Goal: Task Accomplishment & Management: Complete application form

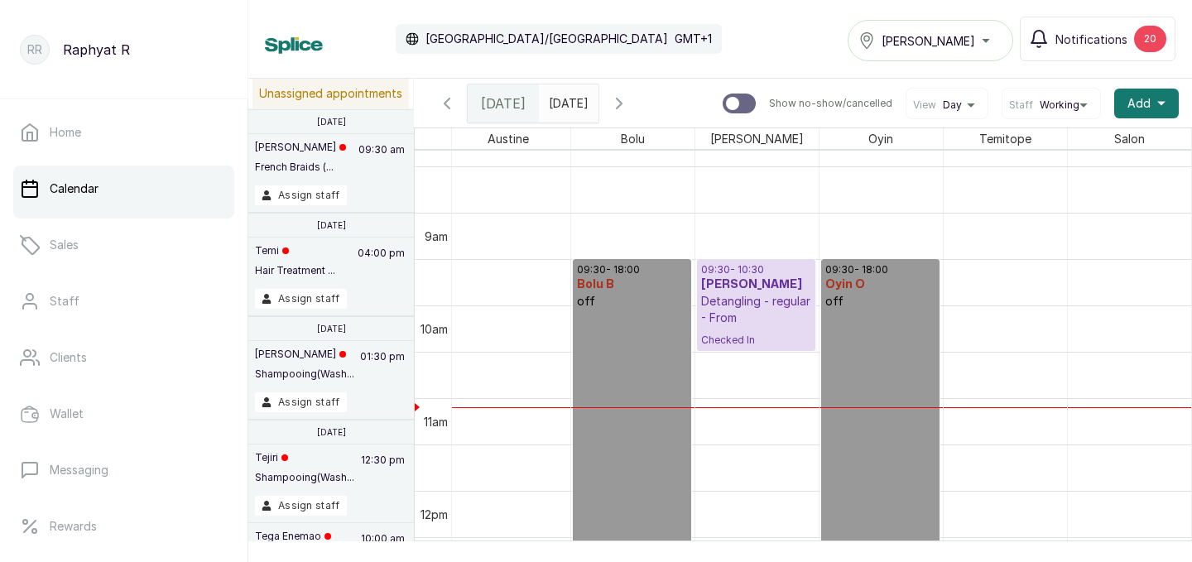
scroll to position [773, 212]
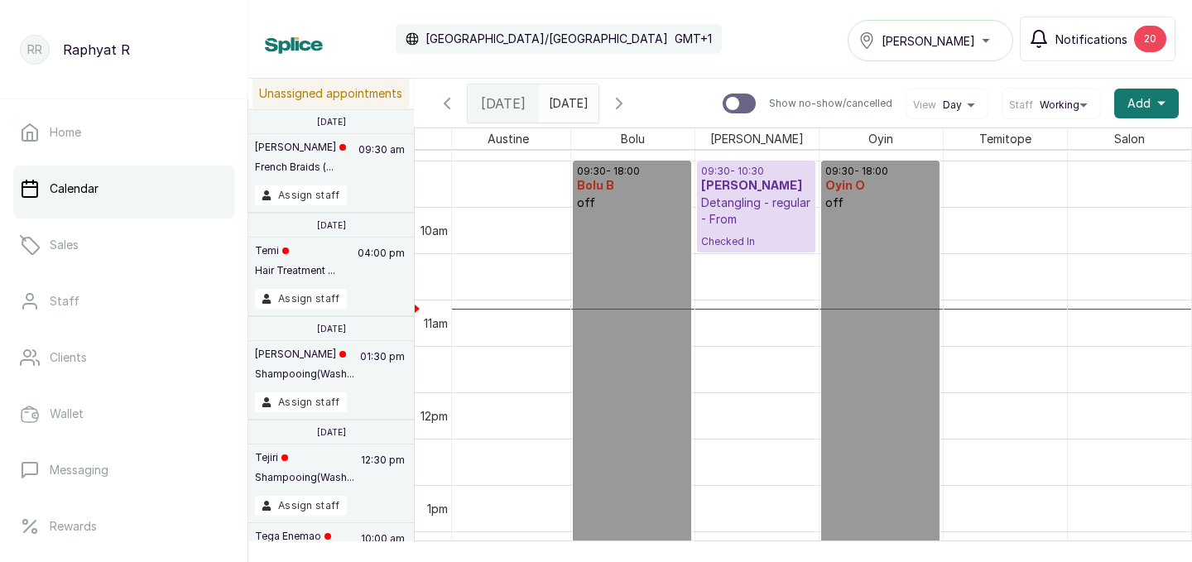
click at [1139, 42] on div "20" at bounding box center [1150, 39] width 32 height 26
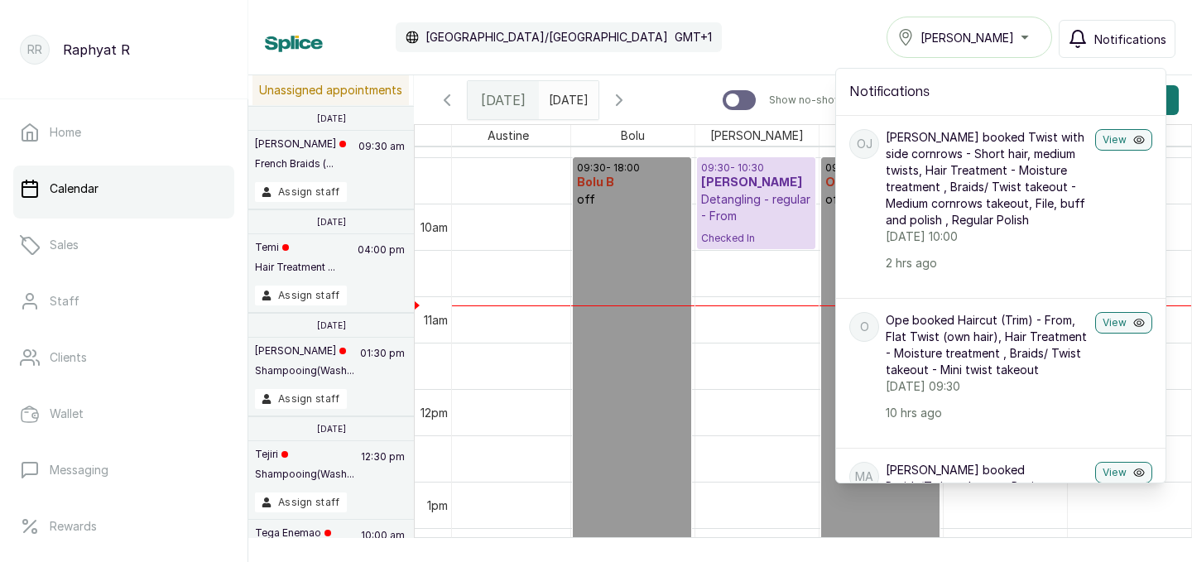
click at [783, 36] on div "Calendar Africa/Lagos GMT+1 Tasala Lekki Notifications Notifications OJ Osareti…" at bounding box center [720, 37] width 911 height 41
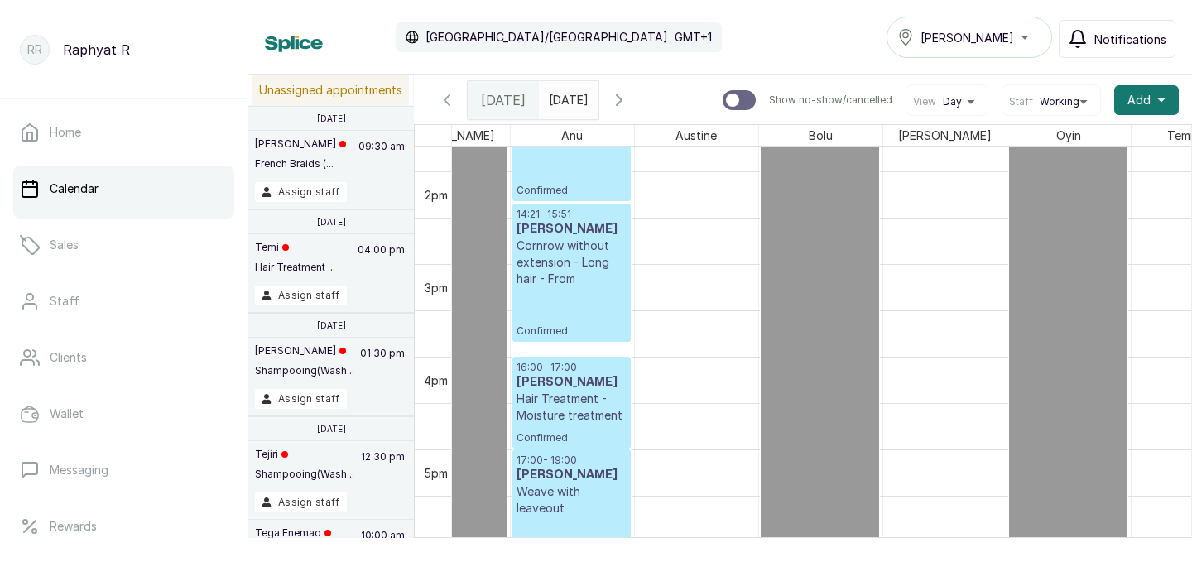
click at [1026, 39] on div "Tasala Lekki" at bounding box center [970, 37] width 144 height 20
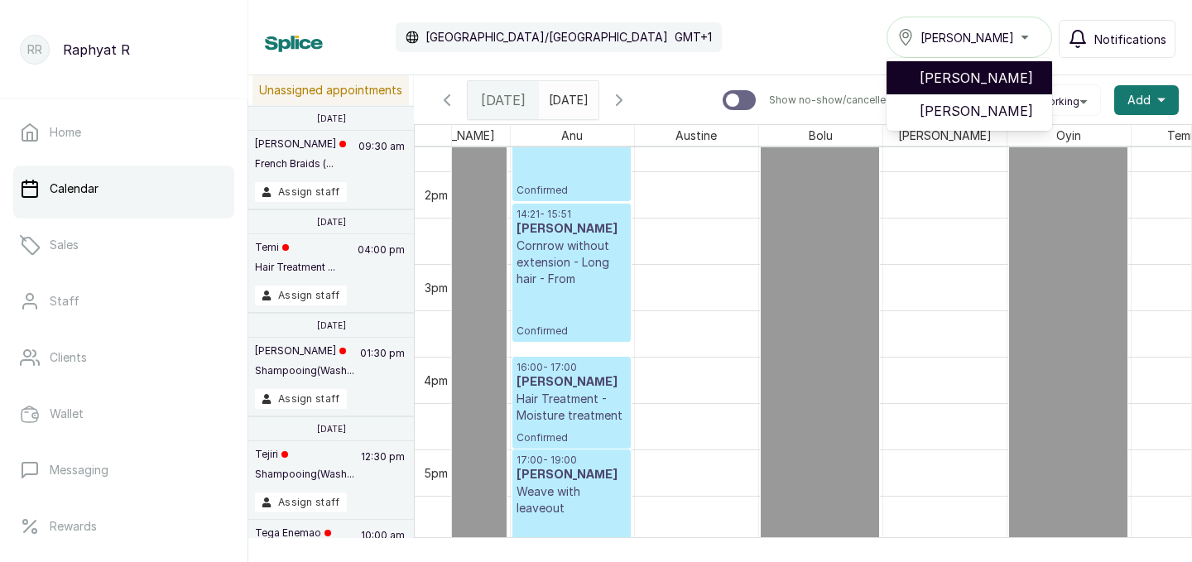
click at [1014, 74] on span "[PERSON_NAME]" at bounding box center [979, 78] width 119 height 20
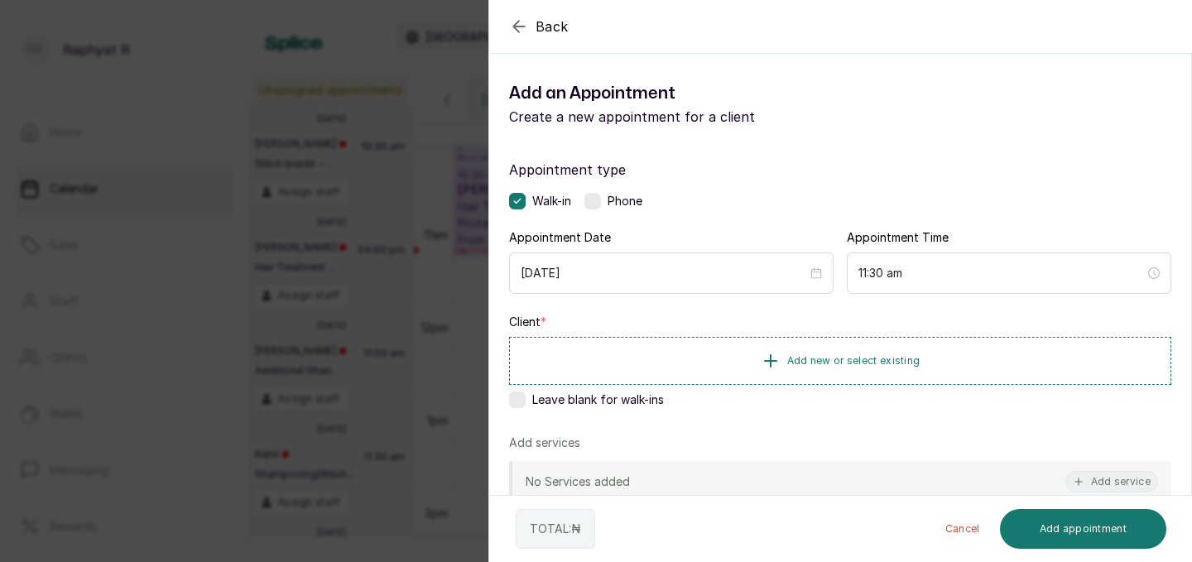
click at [468, 252] on div "Back Add Appointment Add an Appointment Create a new appointment for a client A…" at bounding box center [596, 281] width 1192 height 562
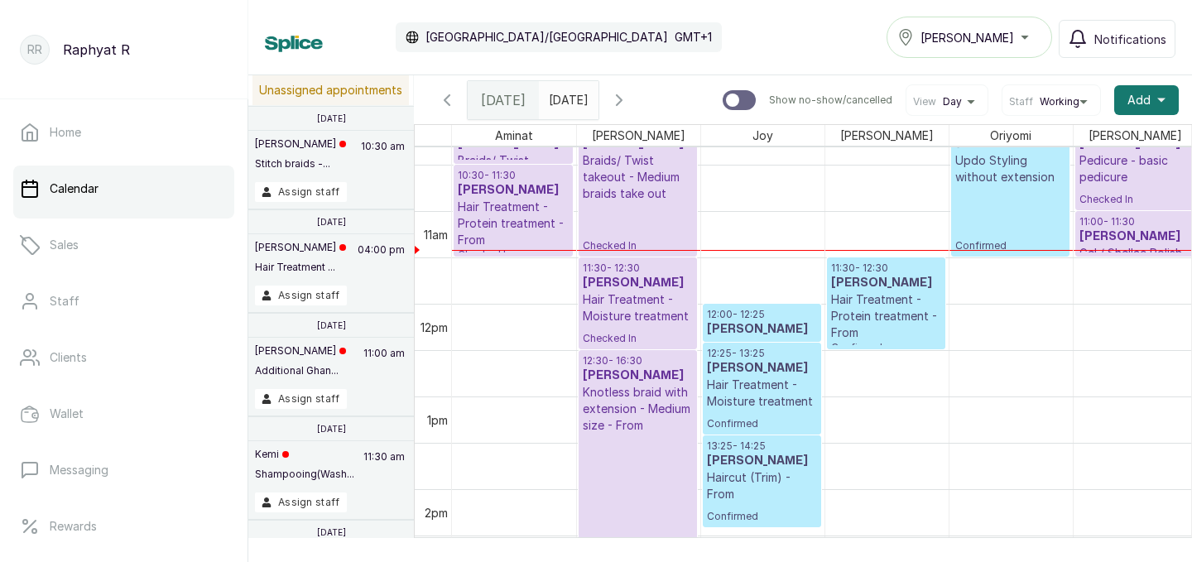
click at [744, 373] on h3 "[PERSON_NAME]" at bounding box center [762, 368] width 110 height 17
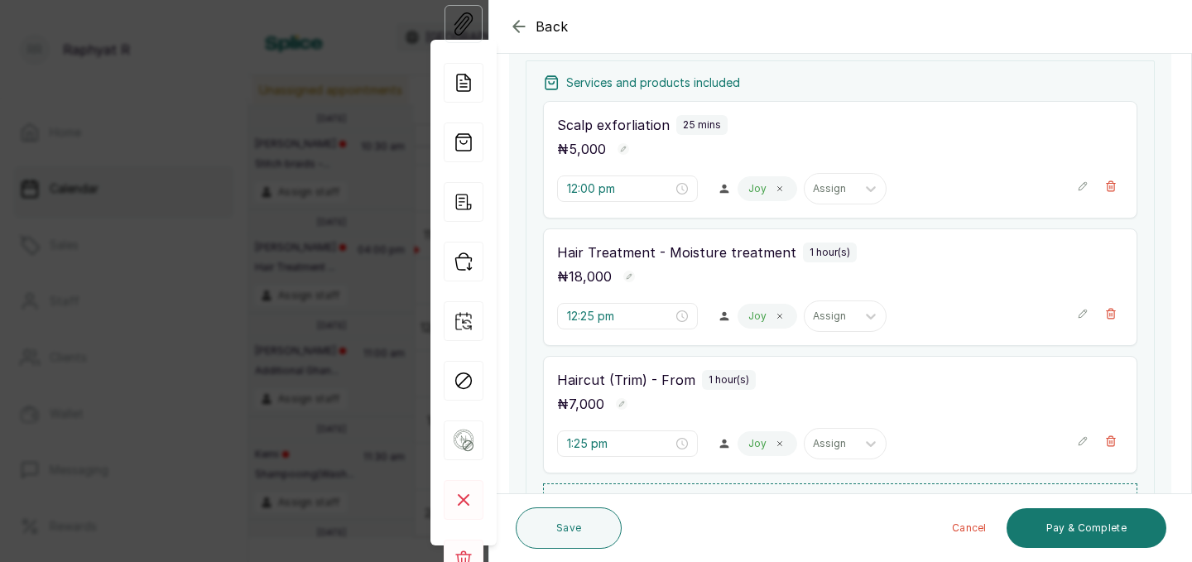
scroll to position [254, 0]
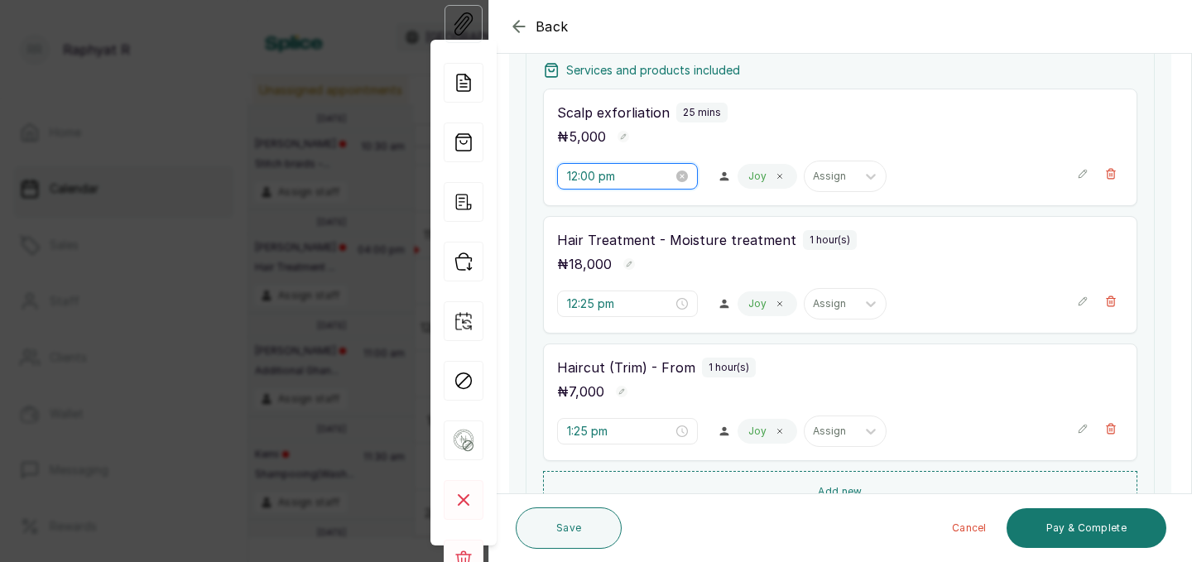
click at [595, 175] on input "12:00 pm" at bounding box center [620, 176] width 106 height 18
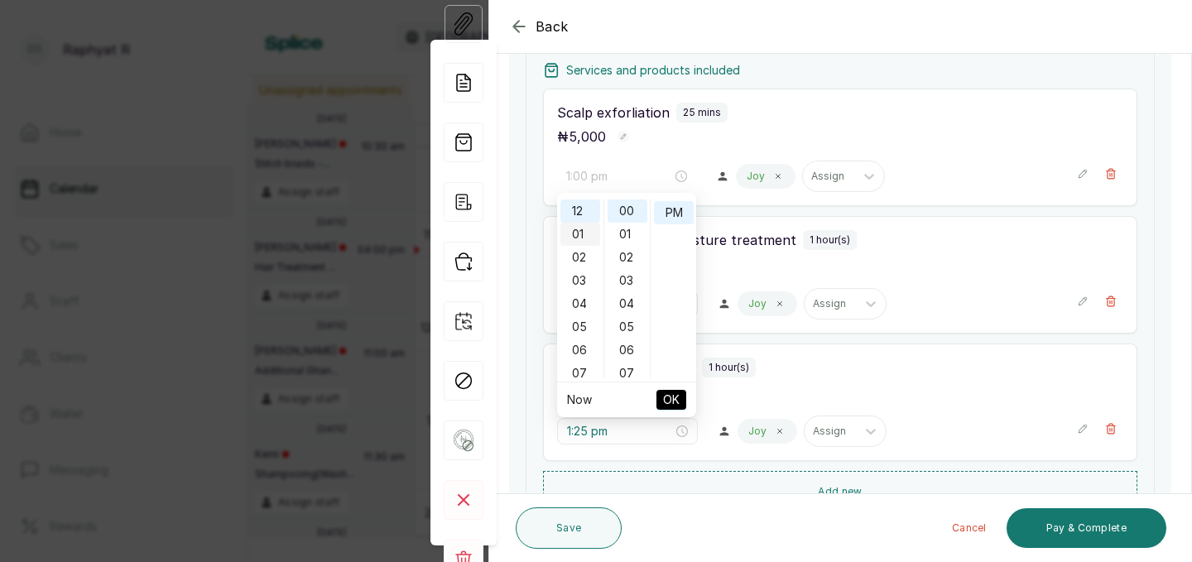
click at [583, 238] on div "01" at bounding box center [581, 234] width 40 height 23
click at [669, 397] on span "OK" at bounding box center [671, 399] width 17 height 31
type input "12:25 pm"
type input "1:00 pm"
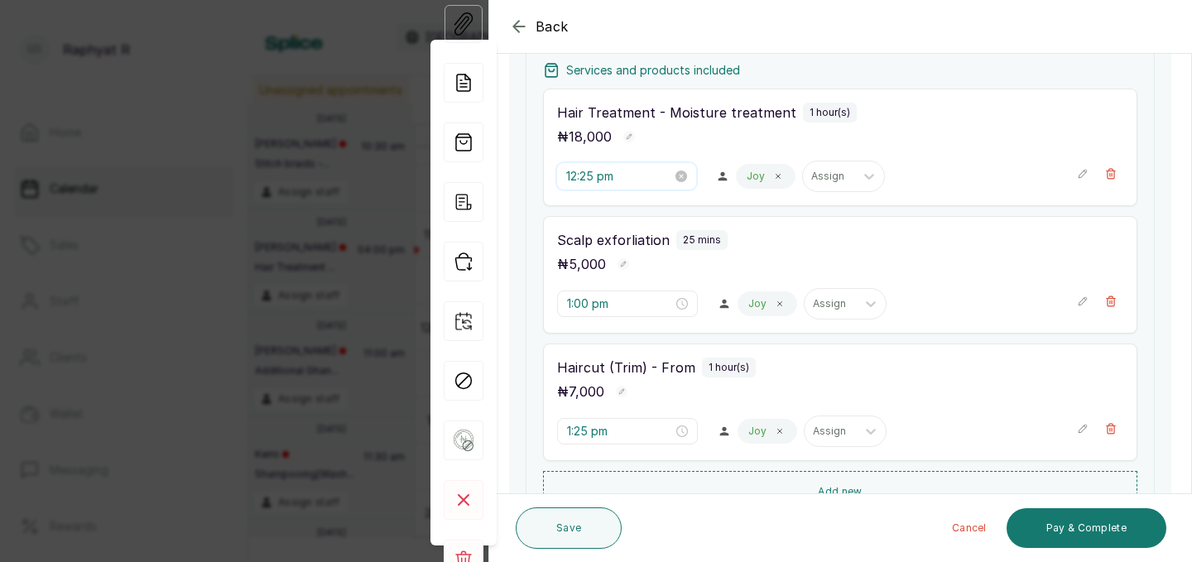
click at [595, 176] on input "12:25 pm" at bounding box center [619, 176] width 106 height 18
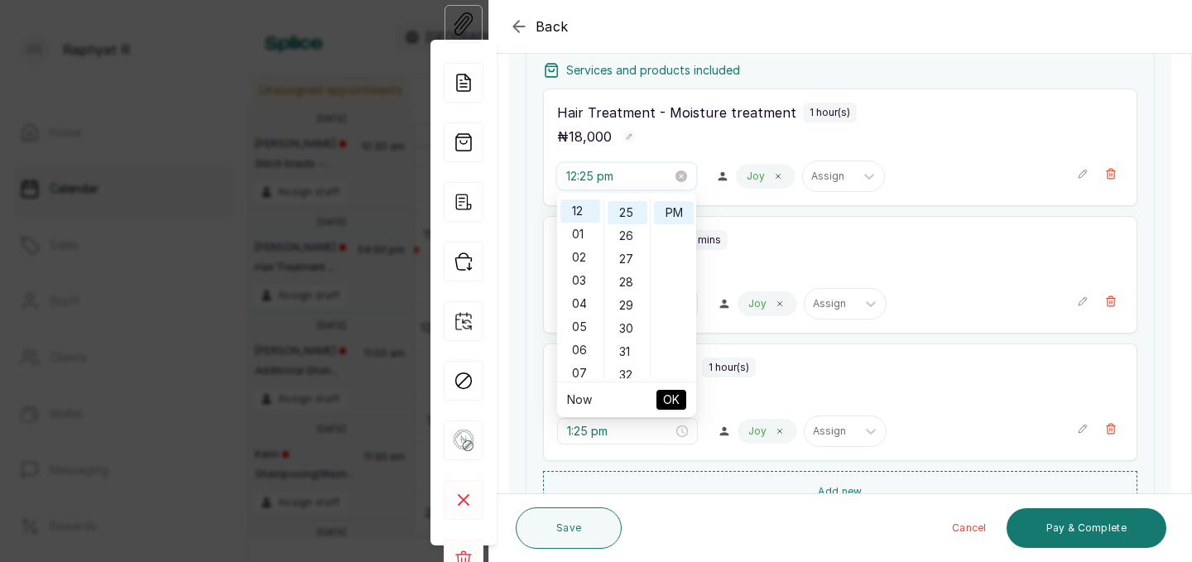
scroll to position [578, 0]
click at [583, 234] on div "01" at bounding box center [581, 234] width 40 height 23
click at [678, 395] on span "OK" at bounding box center [671, 399] width 17 height 31
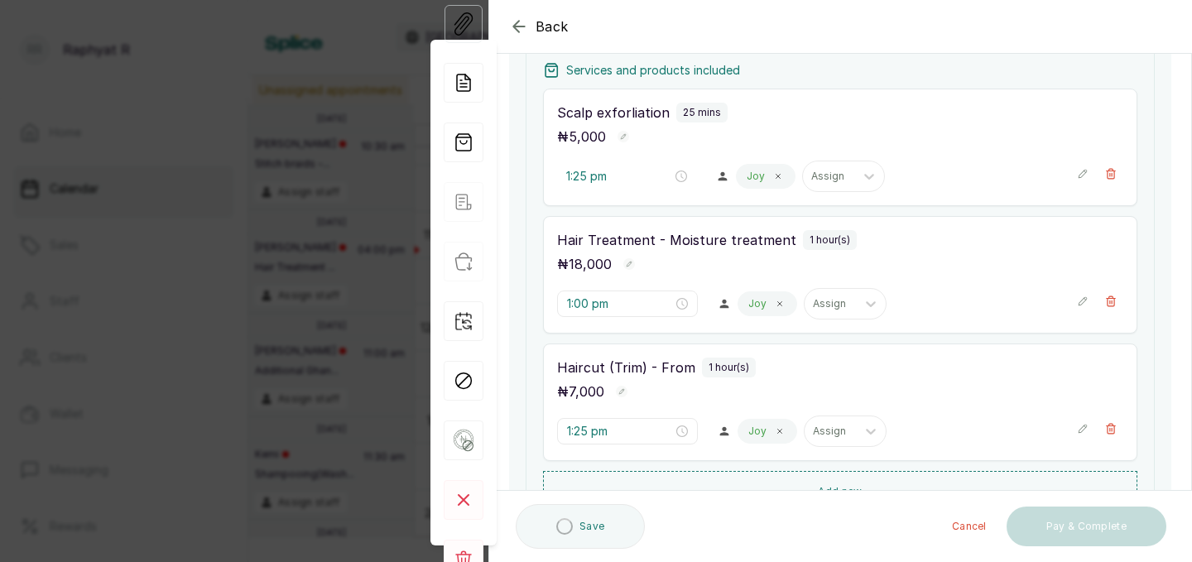
type input "1:00 pm"
type input "1:25 pm"
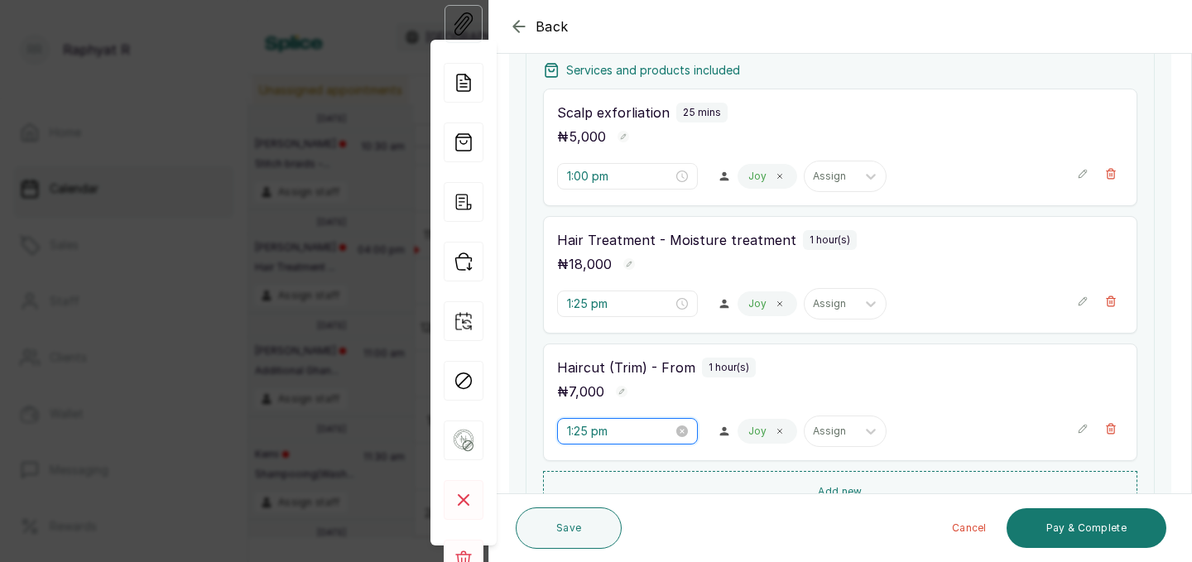
click at [592, 431] on input "1:25 pm" at bounding box center [620, 431] width 106 height 18
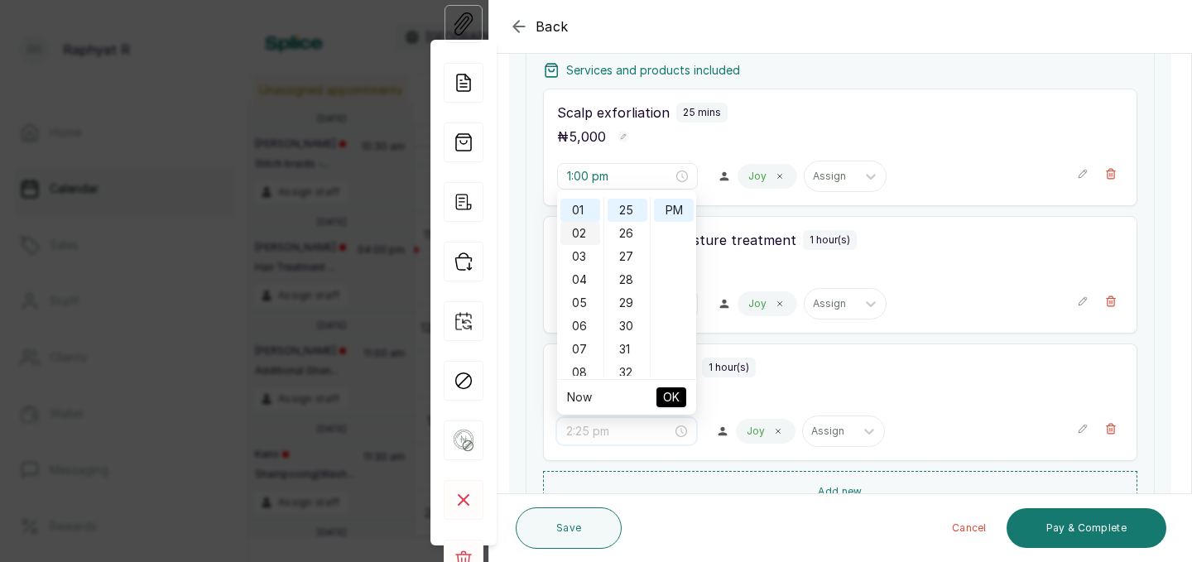
scroll to position [578, 0]
click at [582, 231] on div "02" at bounding box center [581, 233] width 40 height 23
type input "2:25 pm"
click at [667, 394] on span "OK" at bounding box center [671, 397] width 17 height 31
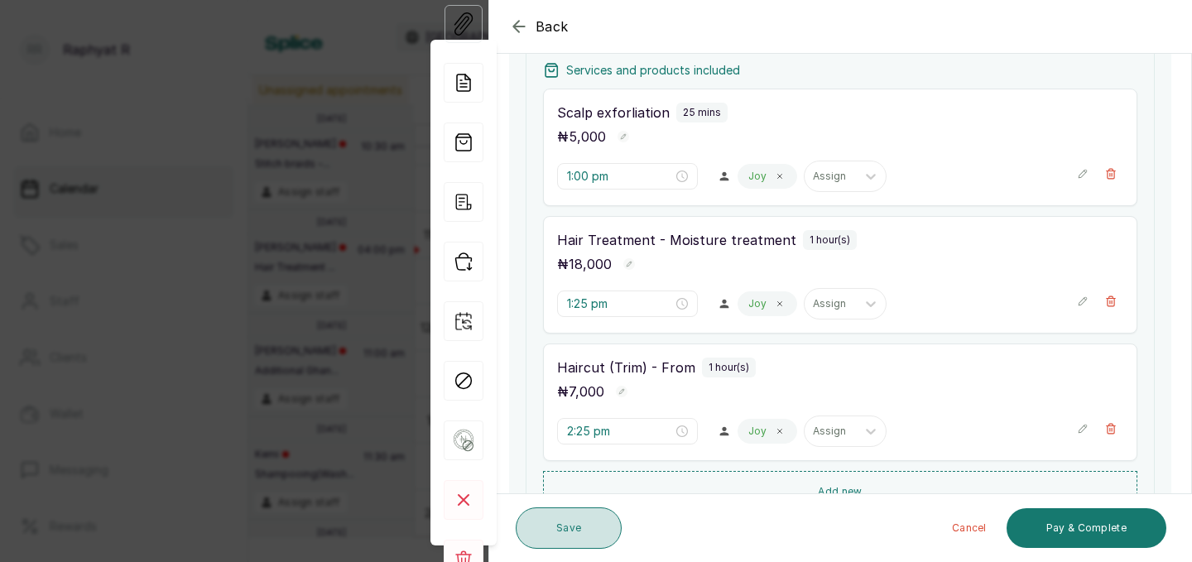
click at [576, 513] on button "Save" at bounding box center [569, 528] width 106 height 41
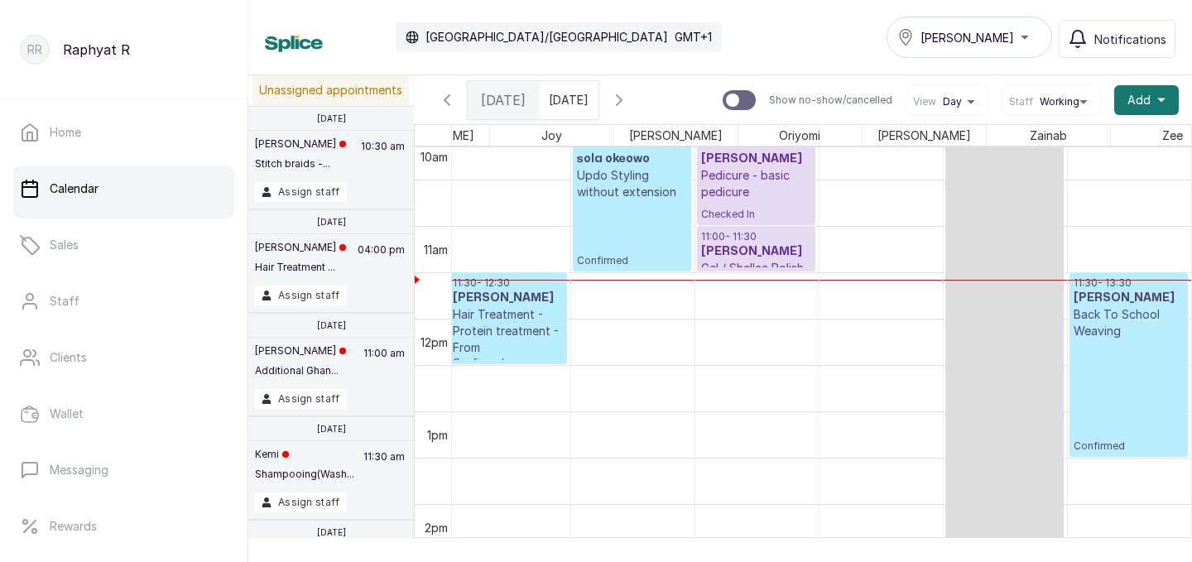
scroll to position [0, 378]
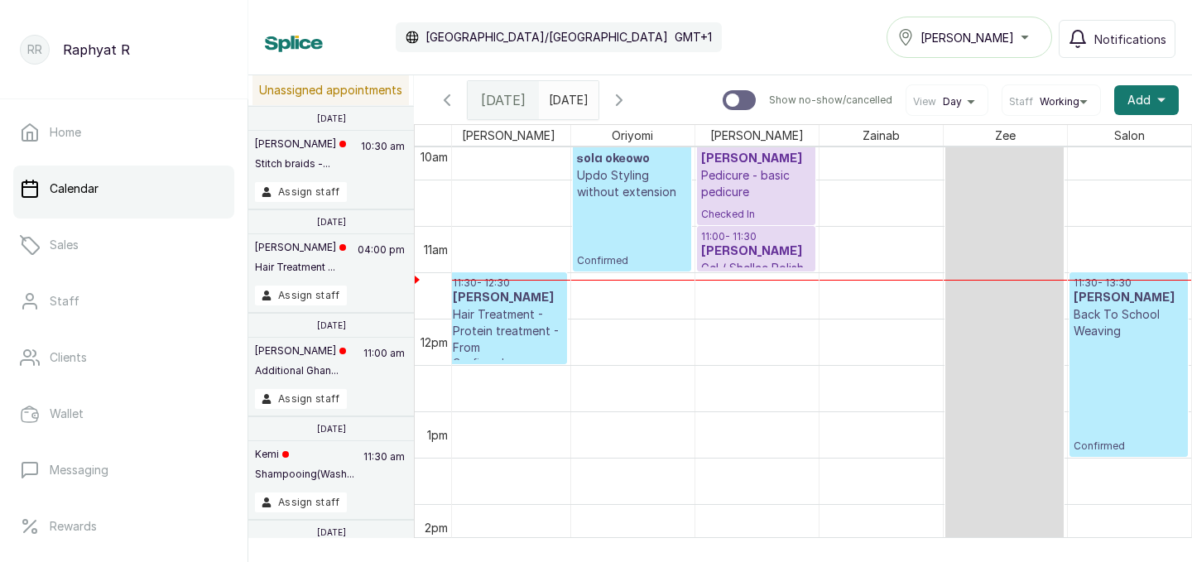
click at [1125, 306] on p "Back To School Weaving" at bounding box center [1129, 322] width 111 height 33
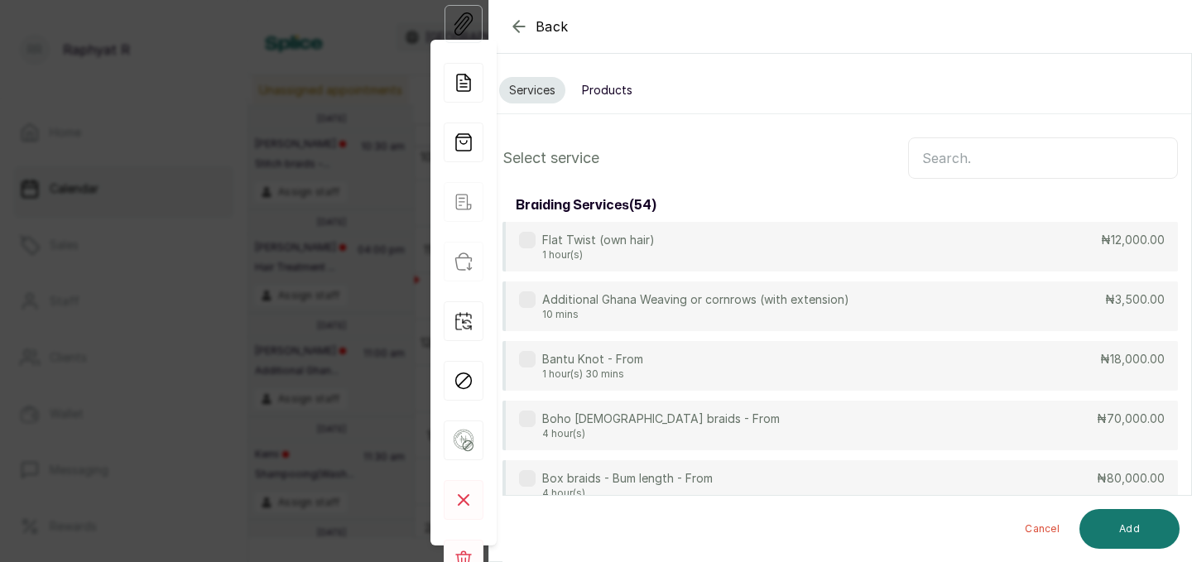
scroll to position [123, 0]
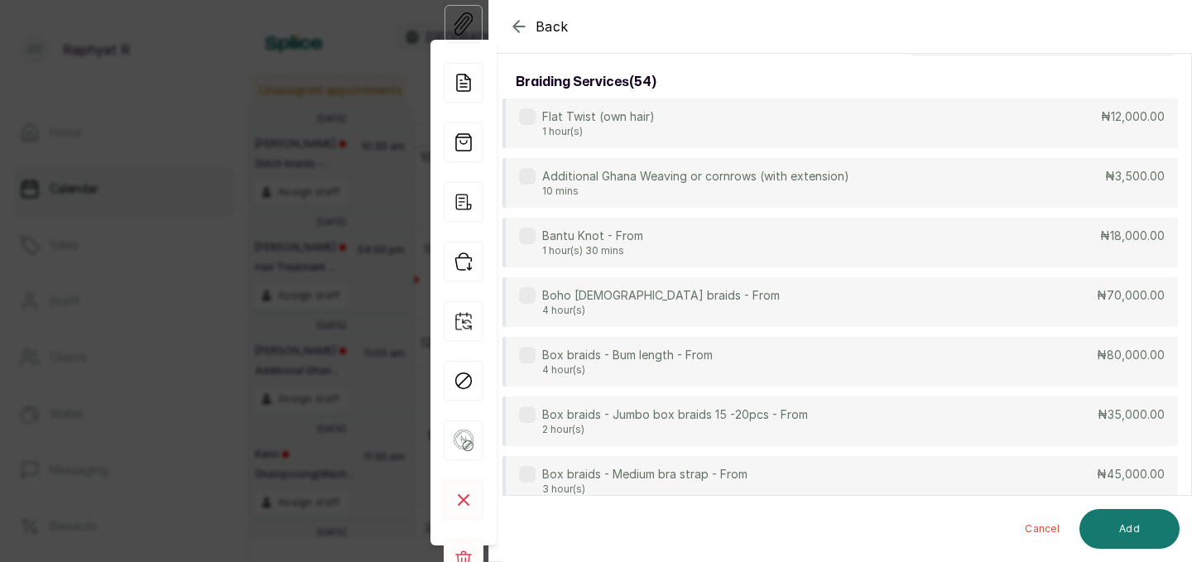
click at [383, 144] on div "Back Appointment Details Services Products Select service braiding services ( 5…" at bounding box center [596, 281] width 1192 height 562
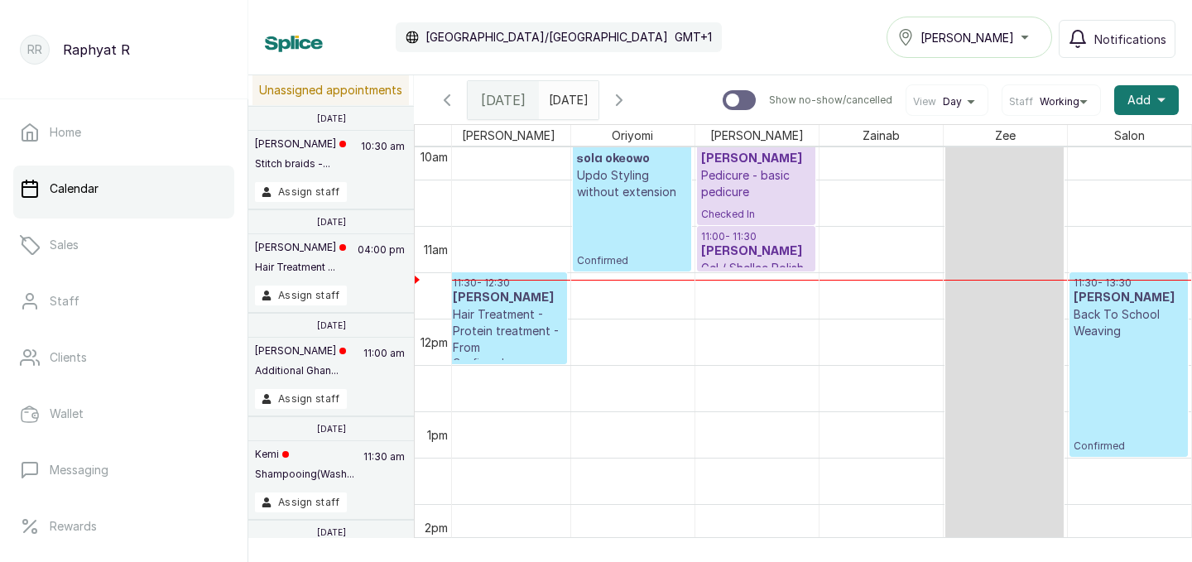
click at [1105, 277] on p "11:30 - 13:30" at bounding box center [1129, 283] width 111 height 13
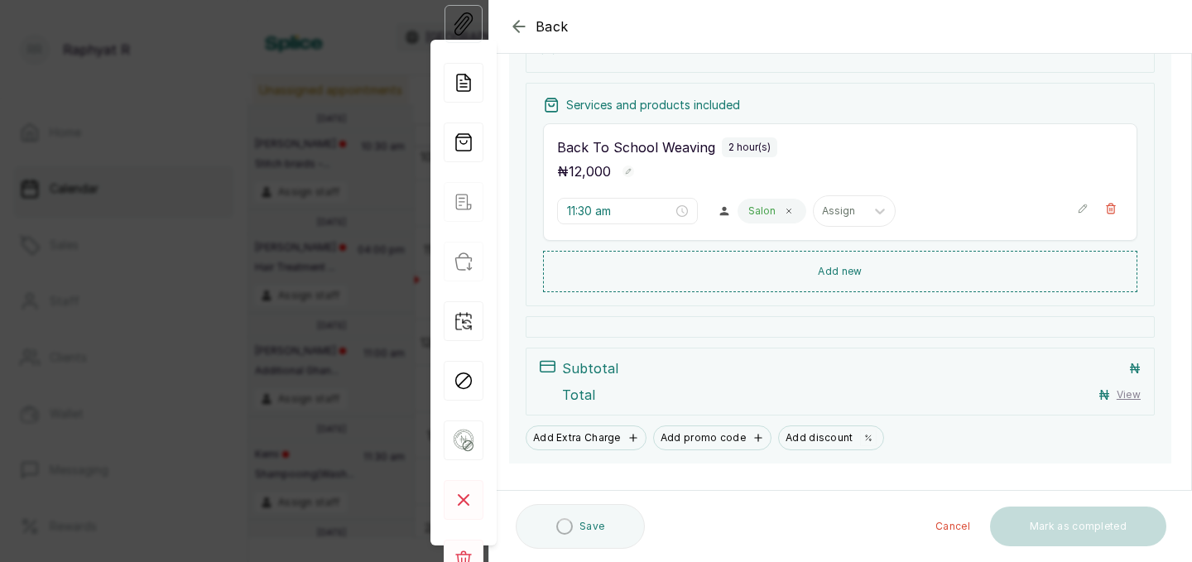
scroll to position [242, 0]
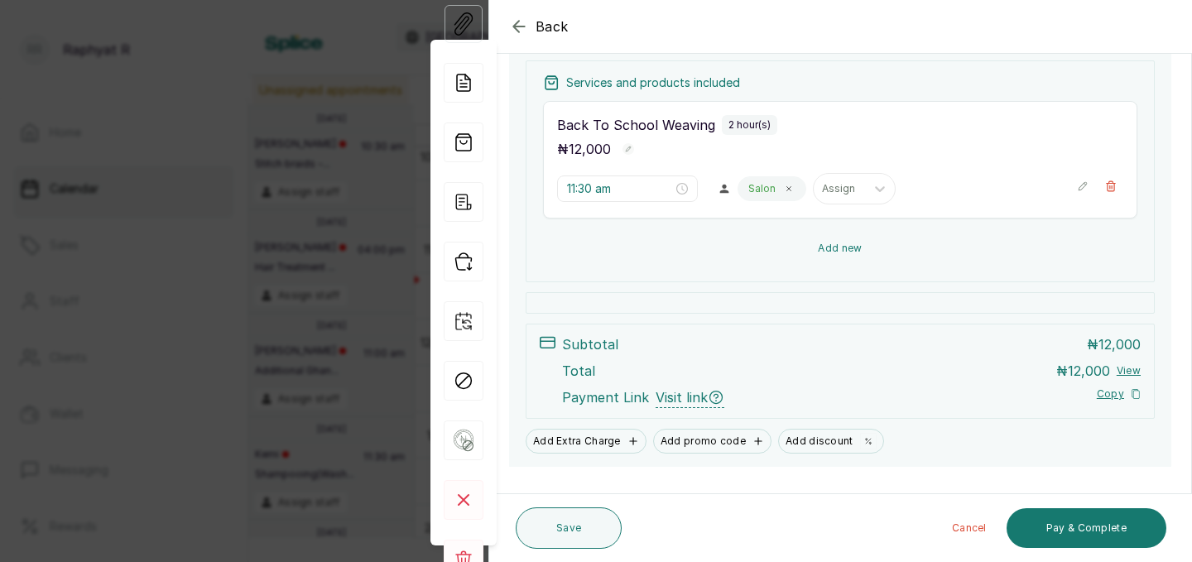
click at [873, 248] on button "Add new" at bounding box center [840, 249] width 595 height 40
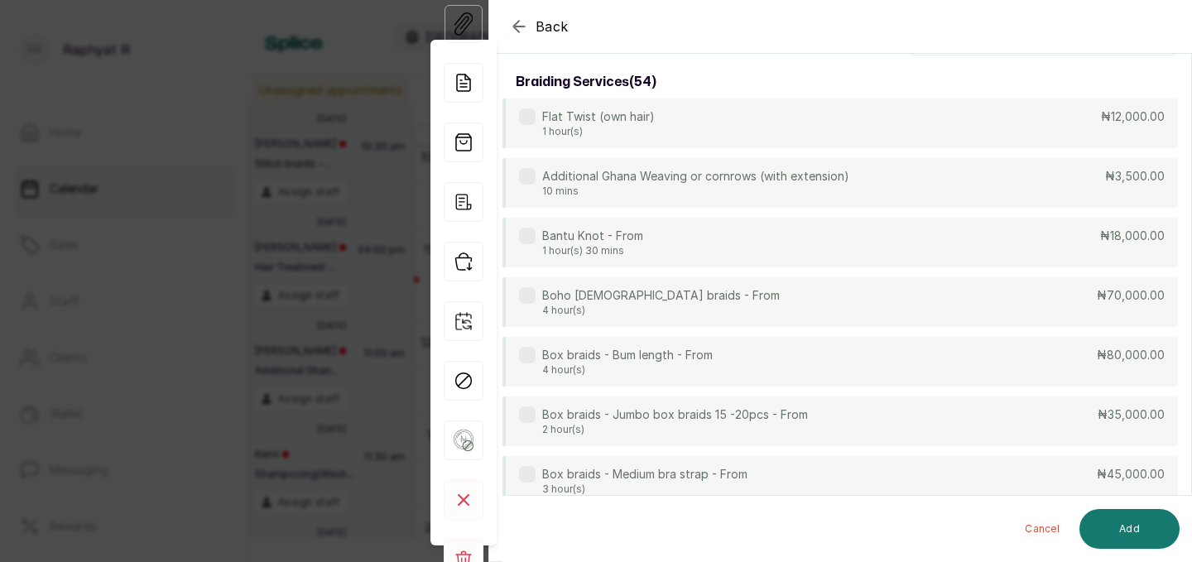
scroll to position [0, 0]
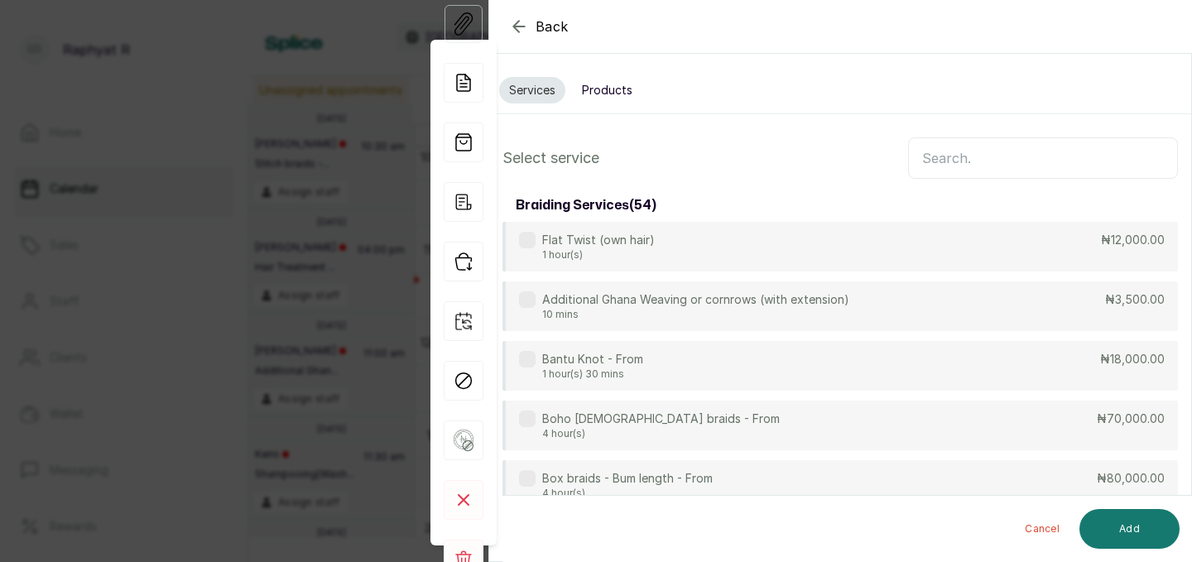
click at [947, 158] on input "text" at bounding box center [1043, 157] width 270 height 41
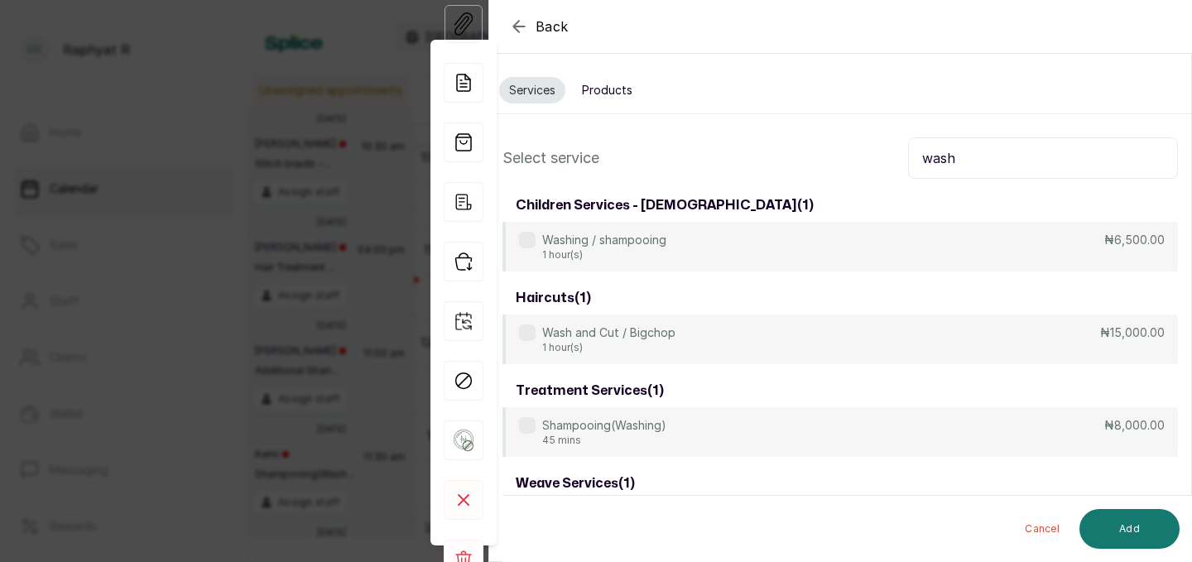
type input "wash"
click at [829, 277] on div "children services - [DEMOGRAPHIC_DATA] ( 1 ) Washing / shampooing 1 hour(s) ₦6,…" at bounding box center [841, 369] width 676 height 361
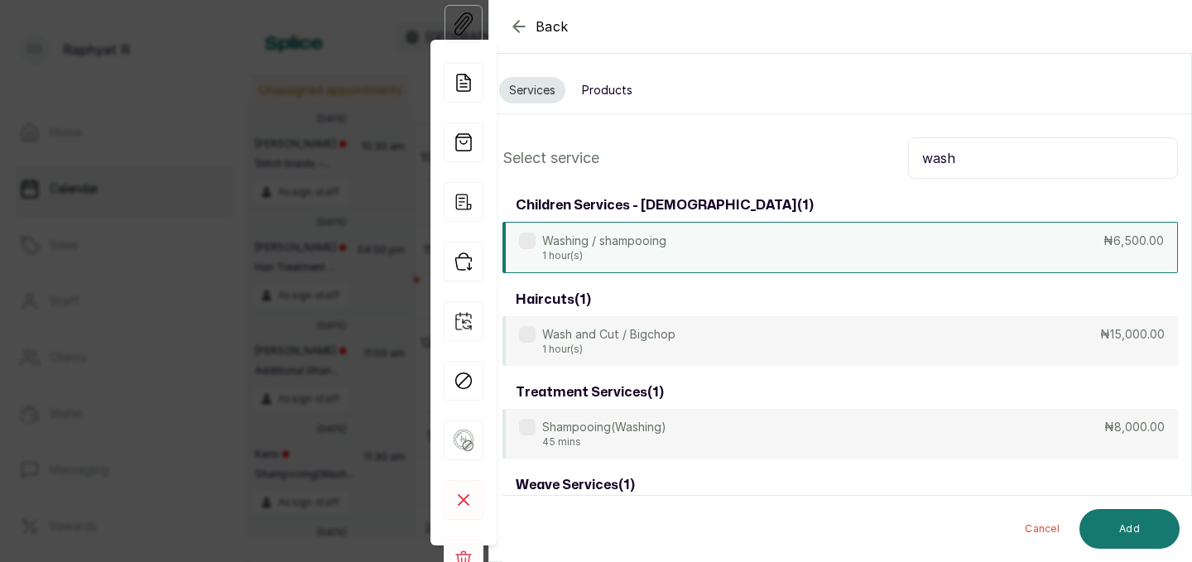
click at [836, 262] on div "Washing / shampooing 1 hour(s) ₦6,500.00" at bounding box center [841, 247] width 676 height 51
click at [1116, 526] on button "Add" at bounding box center [1130, 529] width 100 height 40
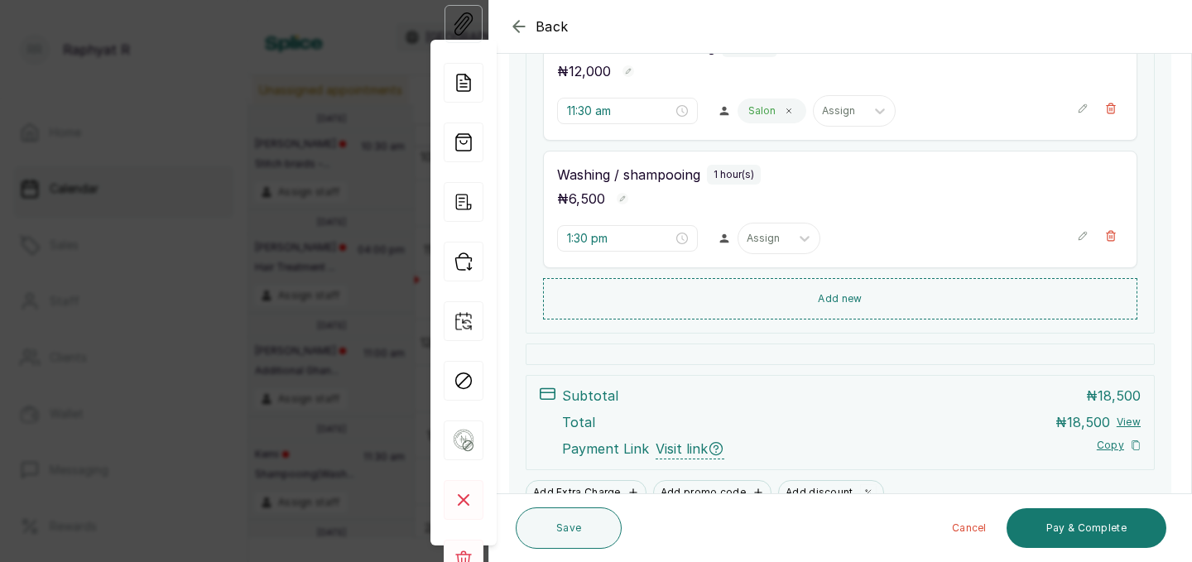
scroll to position [240, 0]
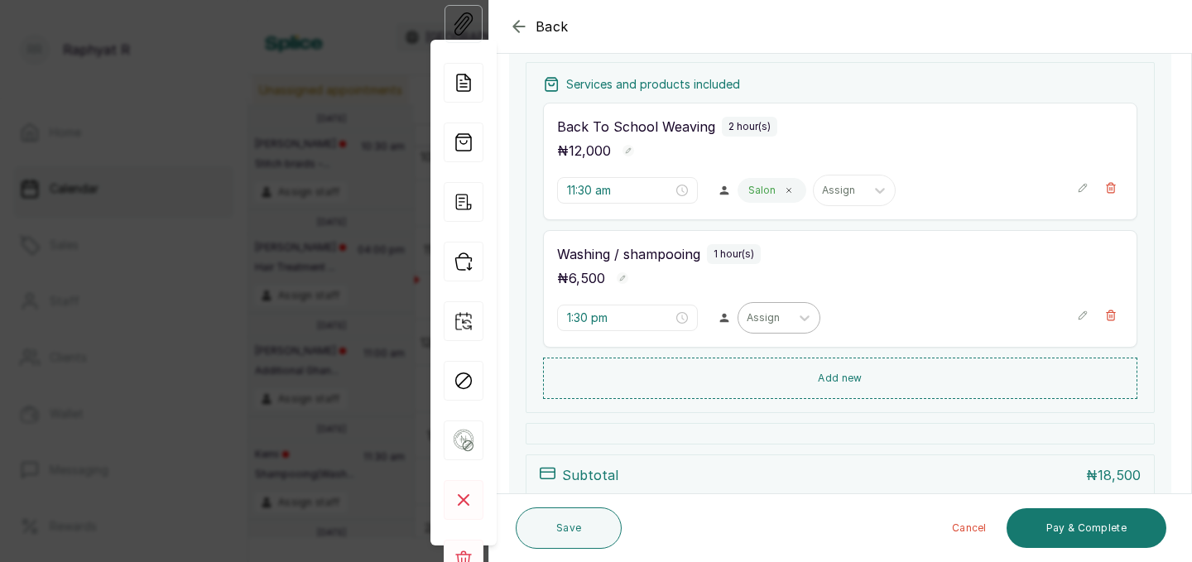
click at [747, 314] on div at bounding box center [764, 318] width 35 height 15
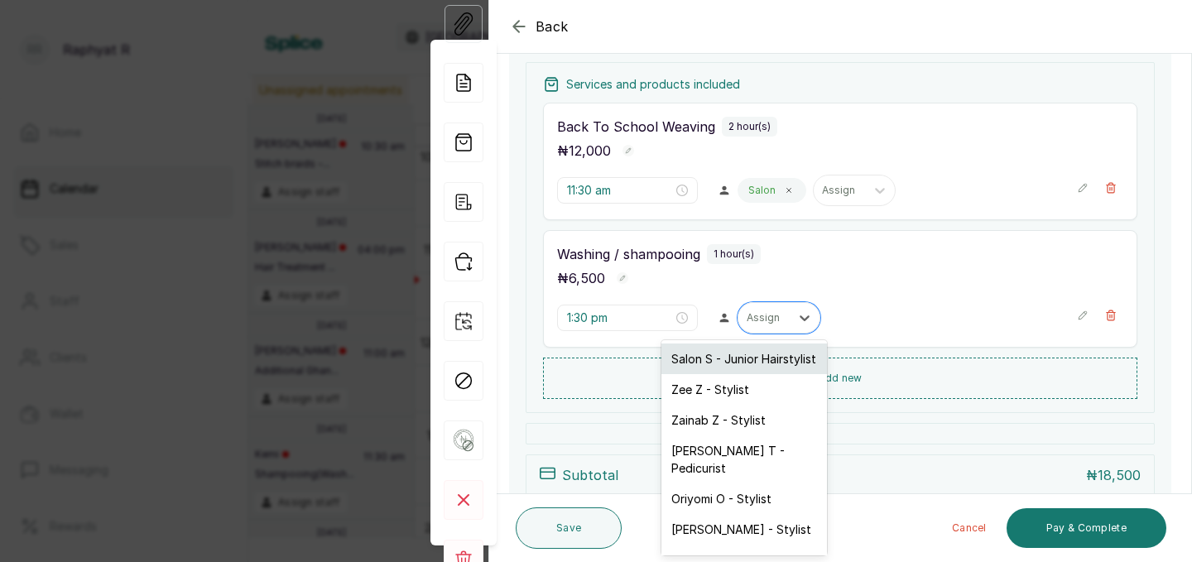
click at [715, 359] on div "Salon S - Junior Hairstylist" at bounding box center [745, 359] width 166 height 31
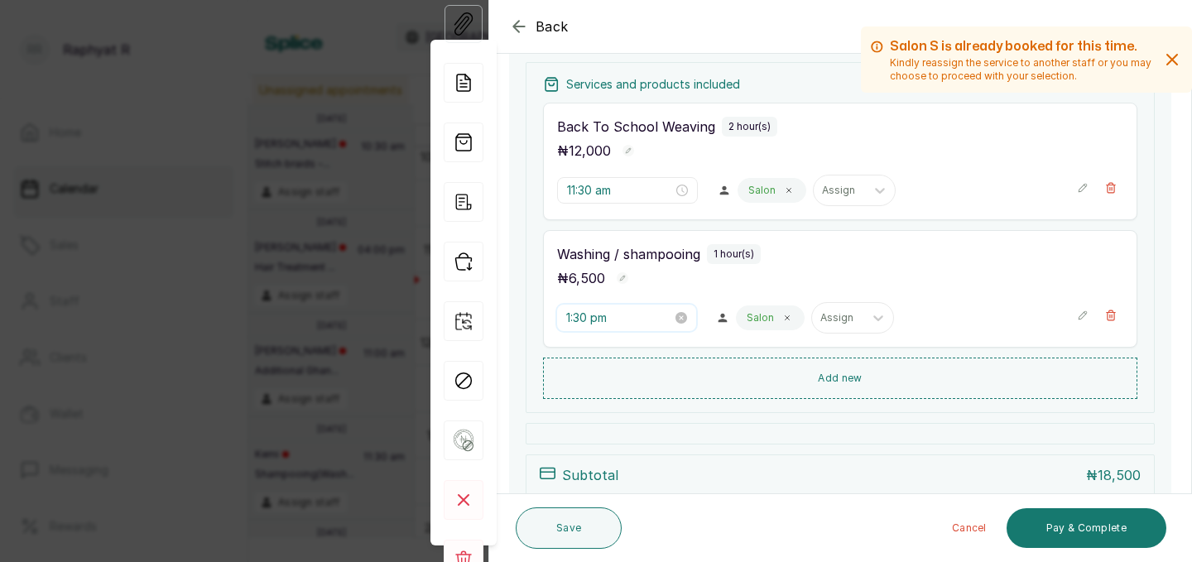
click at [594, 312] on input "1:30 pm" at bounding box center [619, 318] width 106 height 18
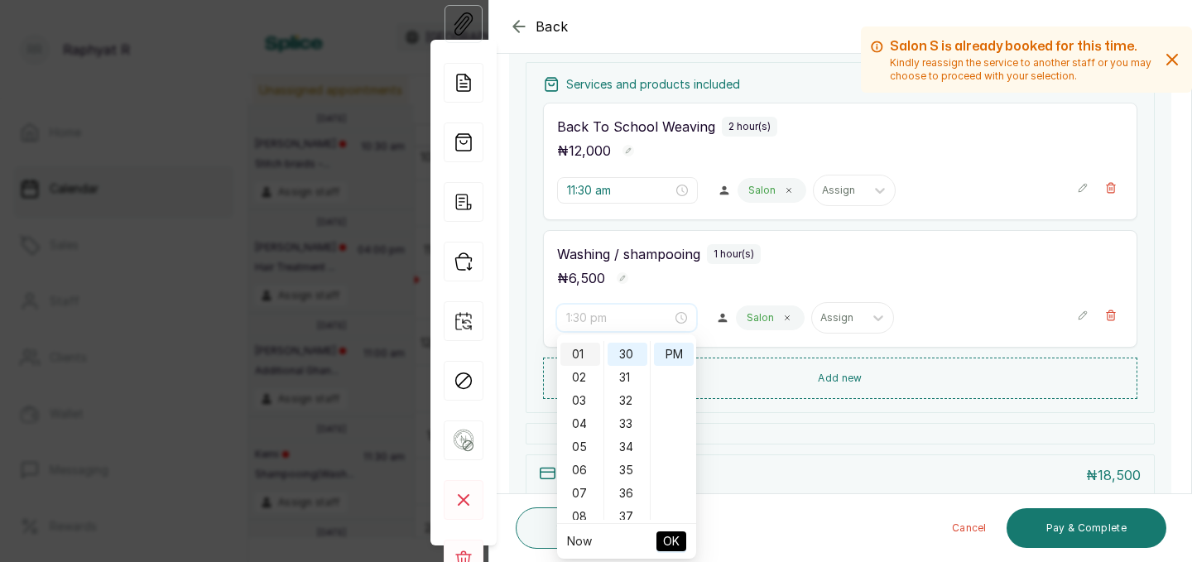
scroll to position [255, 0]
click at [583, 358] on div "11" at bounding box center [581, 352] width 40 height 23
click at [677, 354] on div "AM" at bounding box center [674, 352] width 40 height 23
type input "11:30 am"
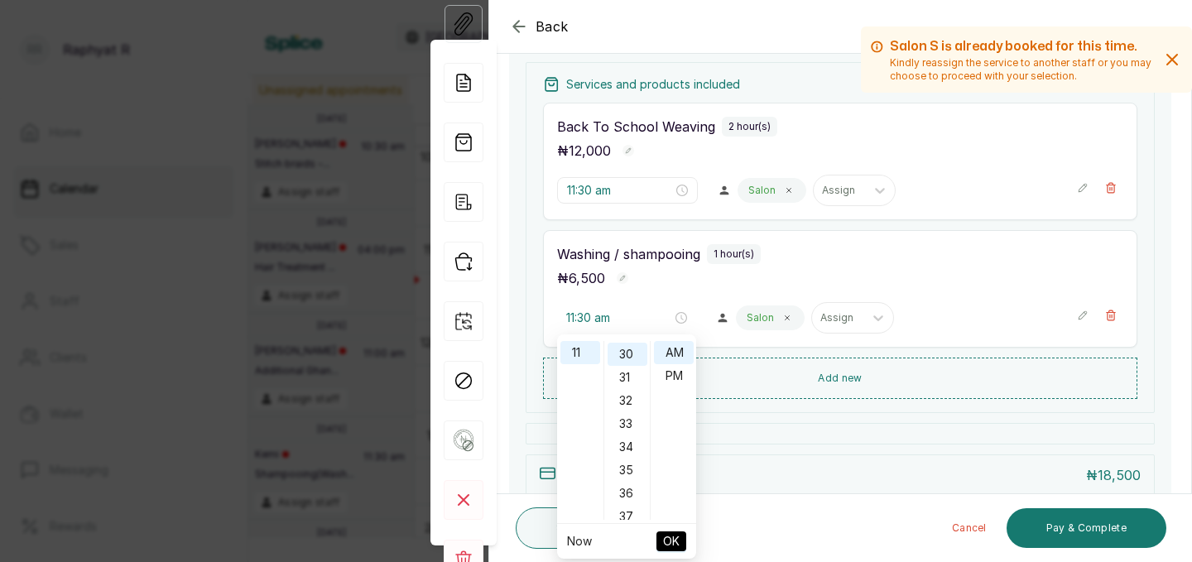
click at [670, 544] on span "OK" at bounding box center [671, 541] width 17 height 31
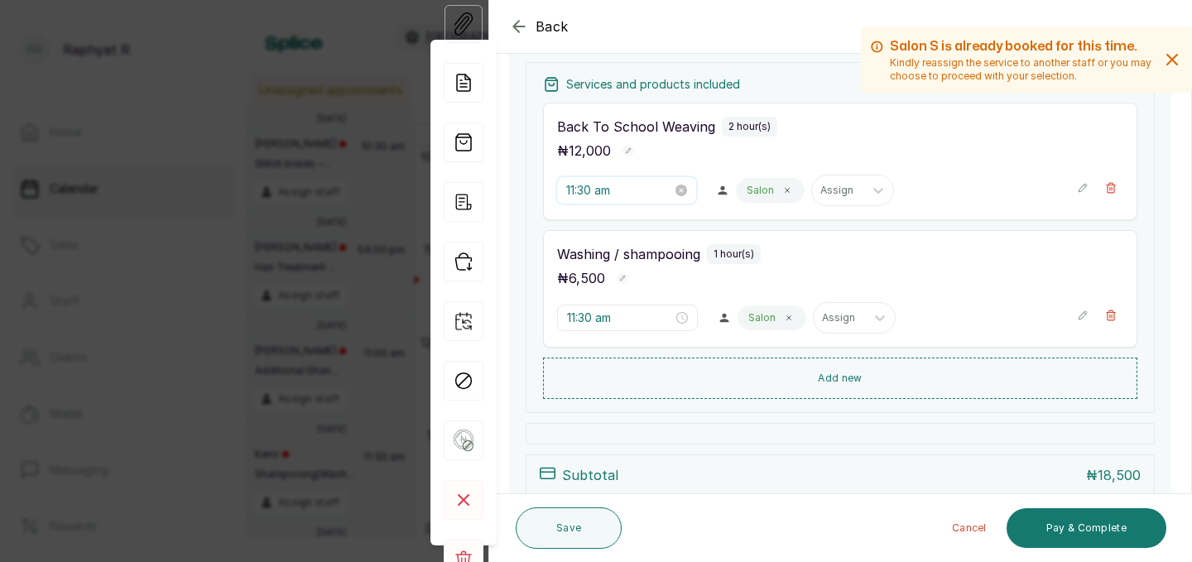
click at [596, 186] on input "11:30 am" at bounding box center [619, 190] width 106 height 18
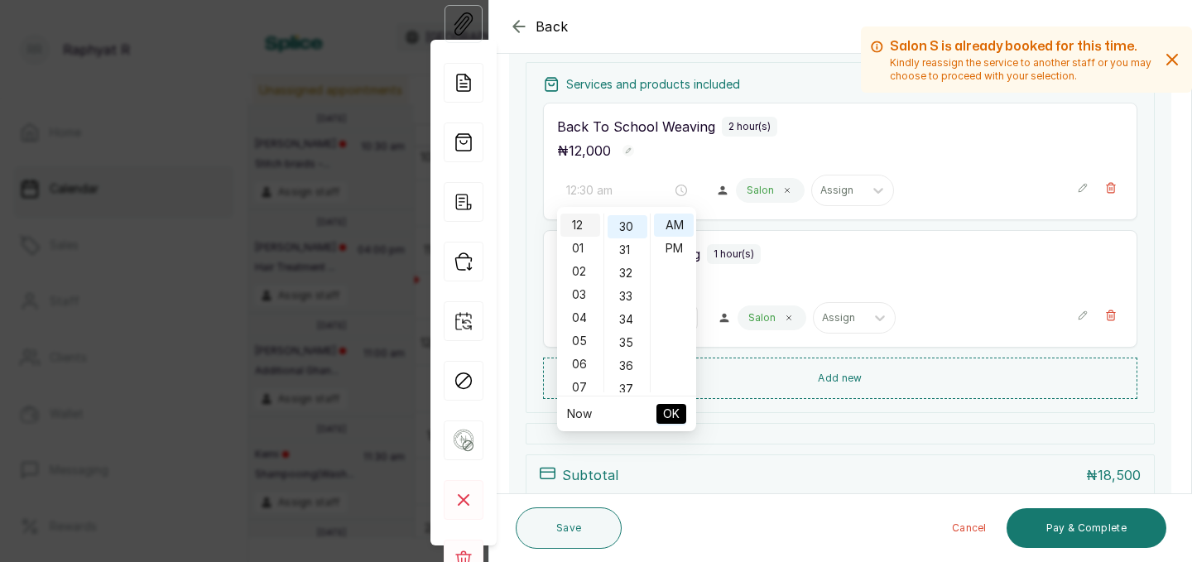
click at [578, 224] on div "12" at bounding box center [581, 225] width 40 height 23
click at [678, 245] on div "PM" at bounding box center [674, 248] width 40 height 23
click at [667, 415] on span "OK" at bounding box center [671, 413] width 17 height 31
type input "11:30 am"
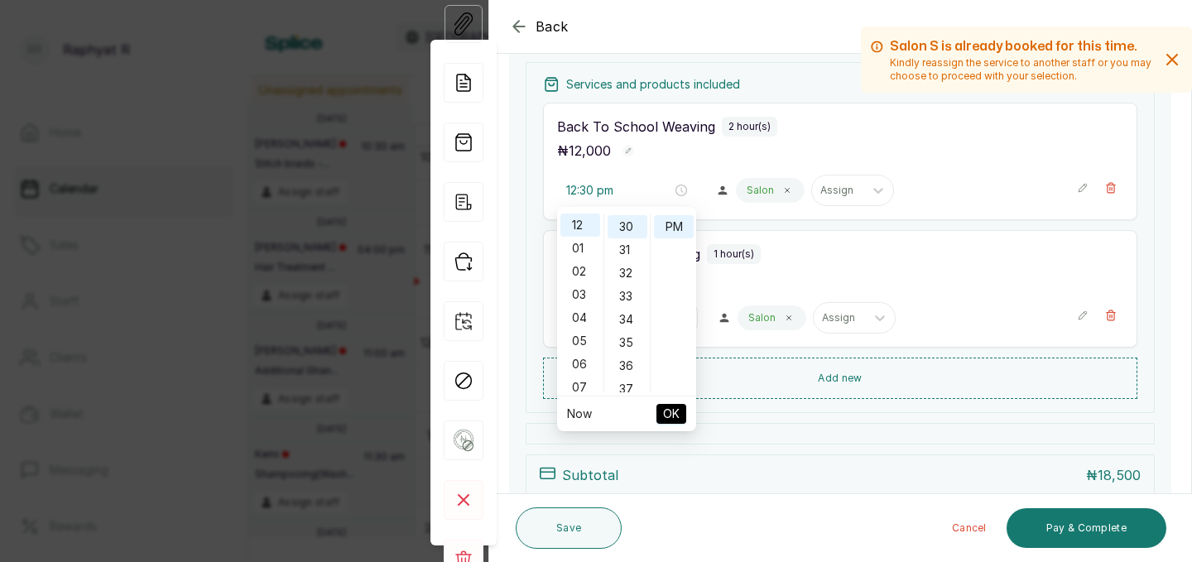
type input "12:30 pm"
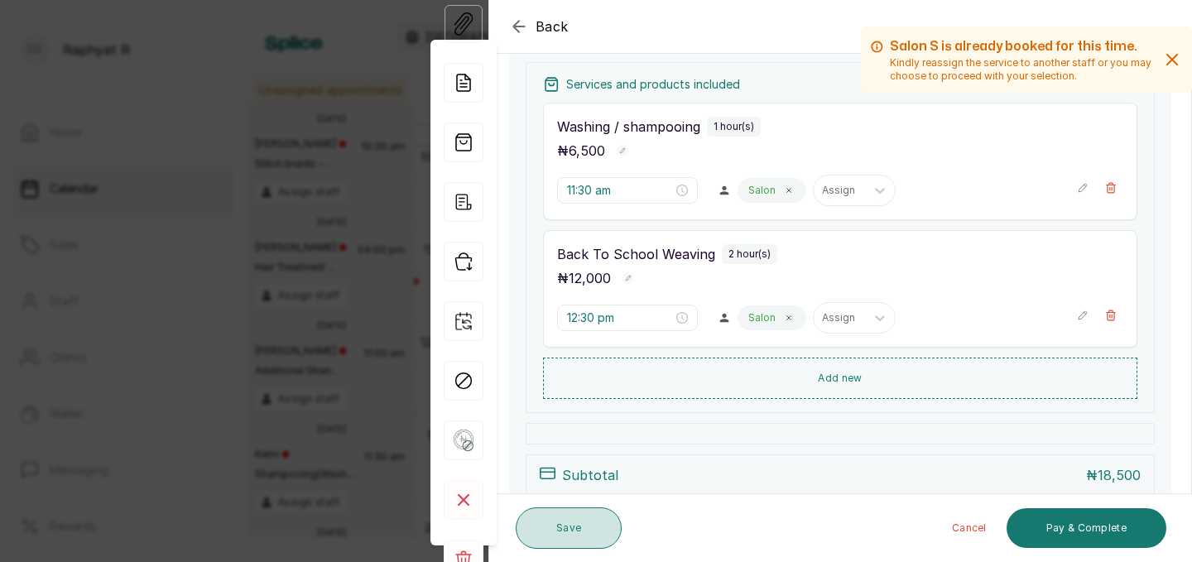
click at [576, 521] on button "Save" at bounding box center [569, 528] width 106 height 41
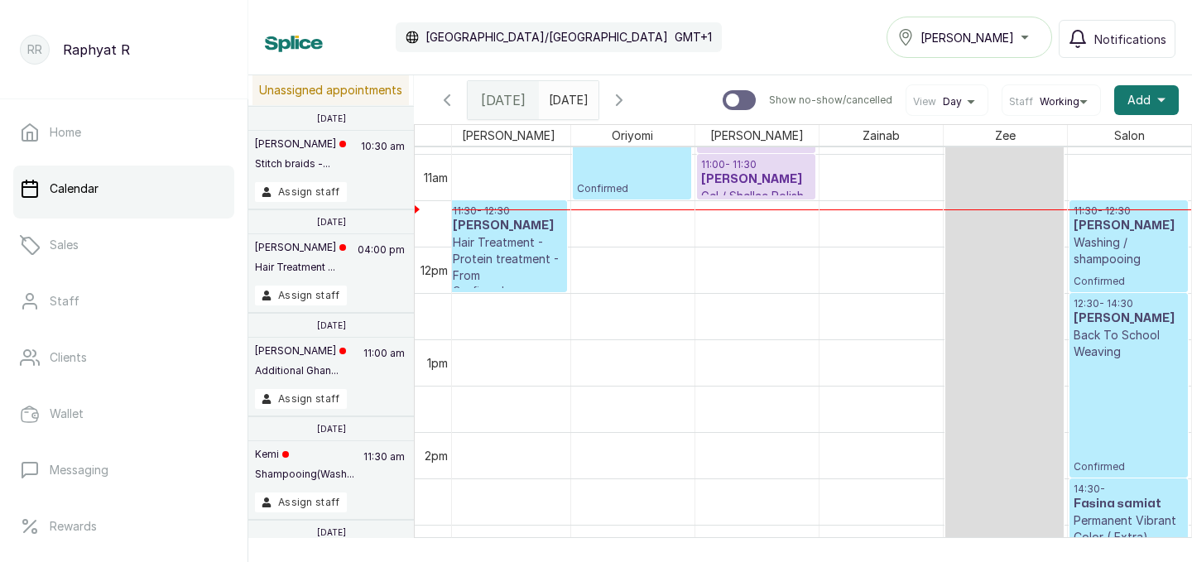
scroll to position [1182, 0]
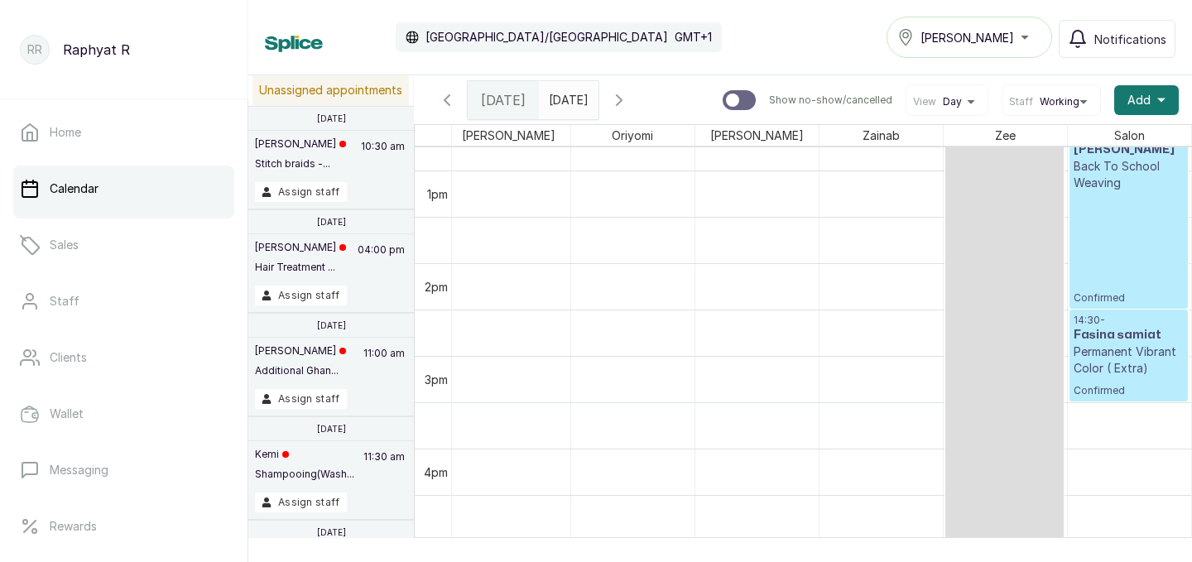
click at [1101, 327] on h3 "Fasina samiat" at bounding box center [1129, 335] width 111 height 17
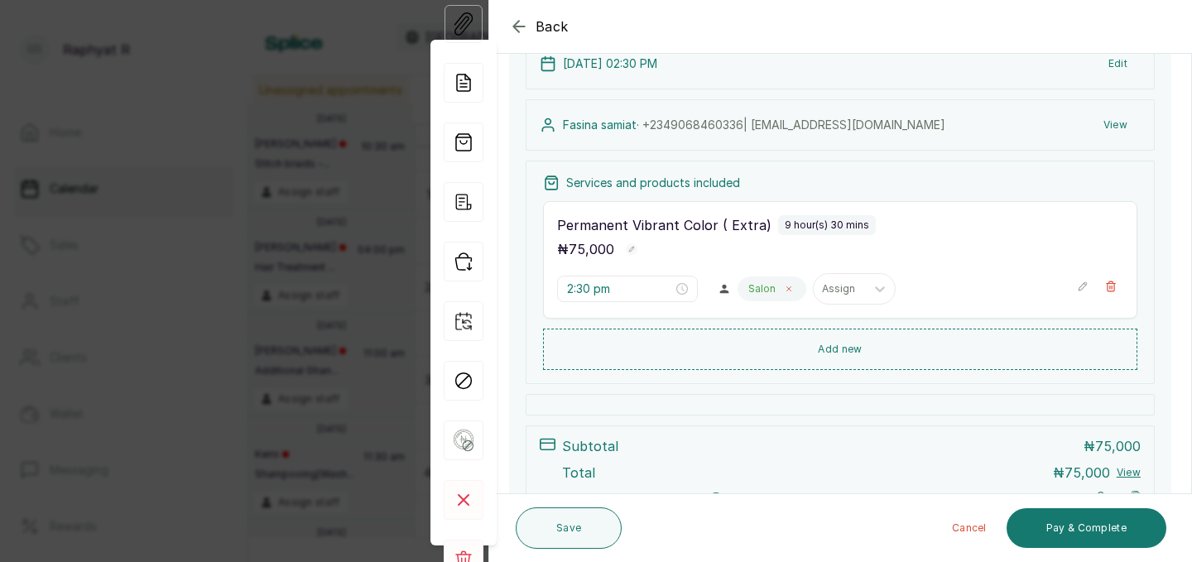
click at [783, 291] on span at bounding box center [789, 288] width 13 height 13
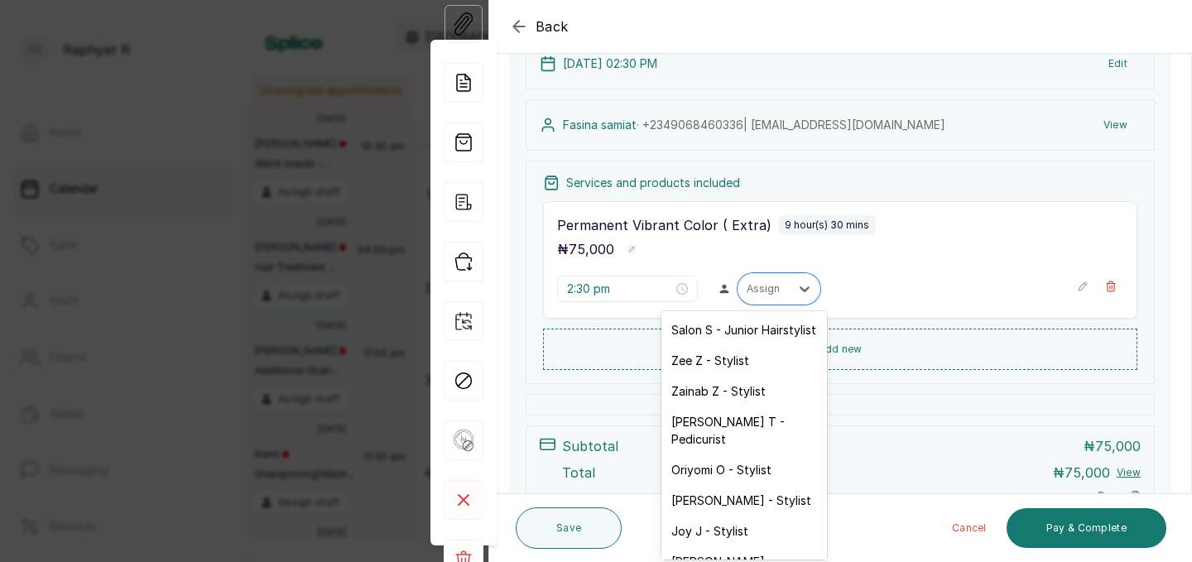
click at [790, 291] on div at bounding box center [805, 289] width 30 height 30
click at [716, 389] on div "Zainab Z - Stylist" at bounding box center [745, 391] width 166 height 31
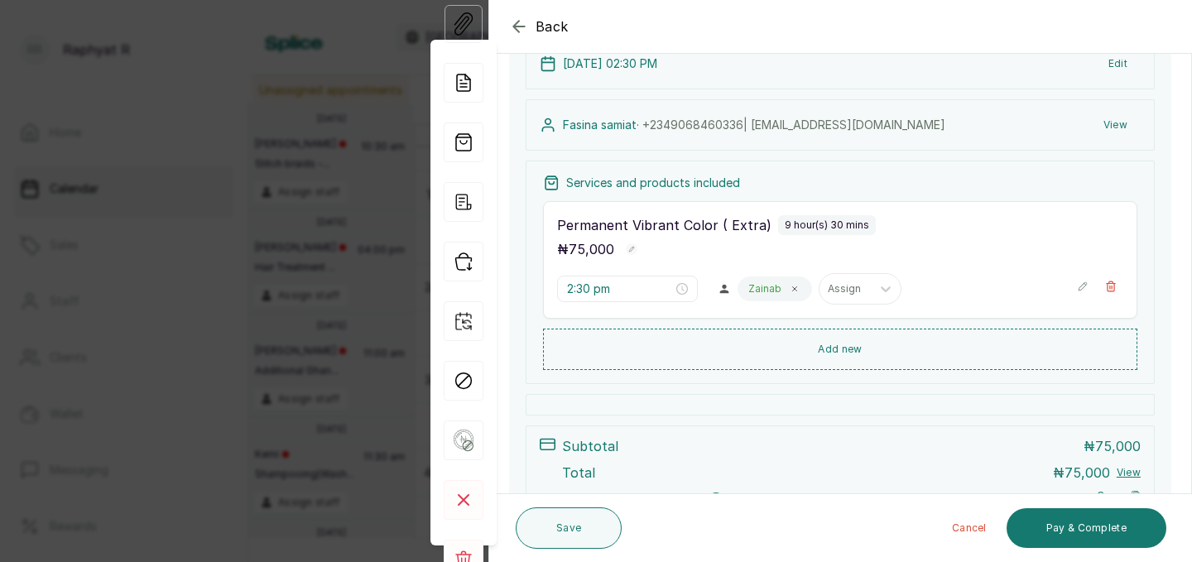
click at [569, 523] on button "Save" at bounding box center [569, 528] width 106 height 41
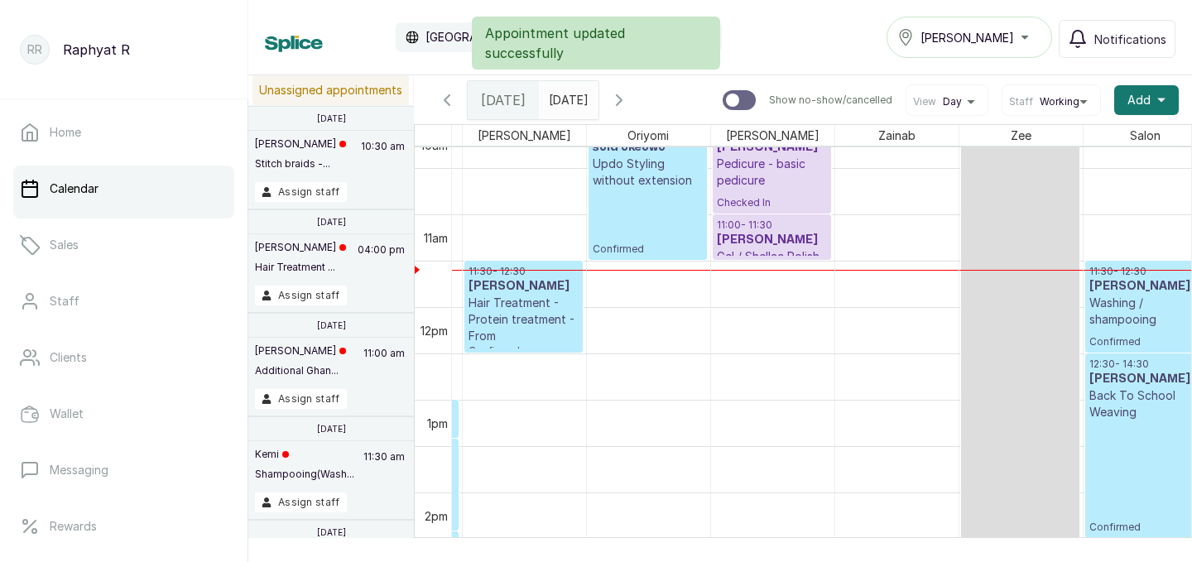
click at [1122, 340] on p "Confirmed" at bounding box center [1145, 338] width 111 height 21
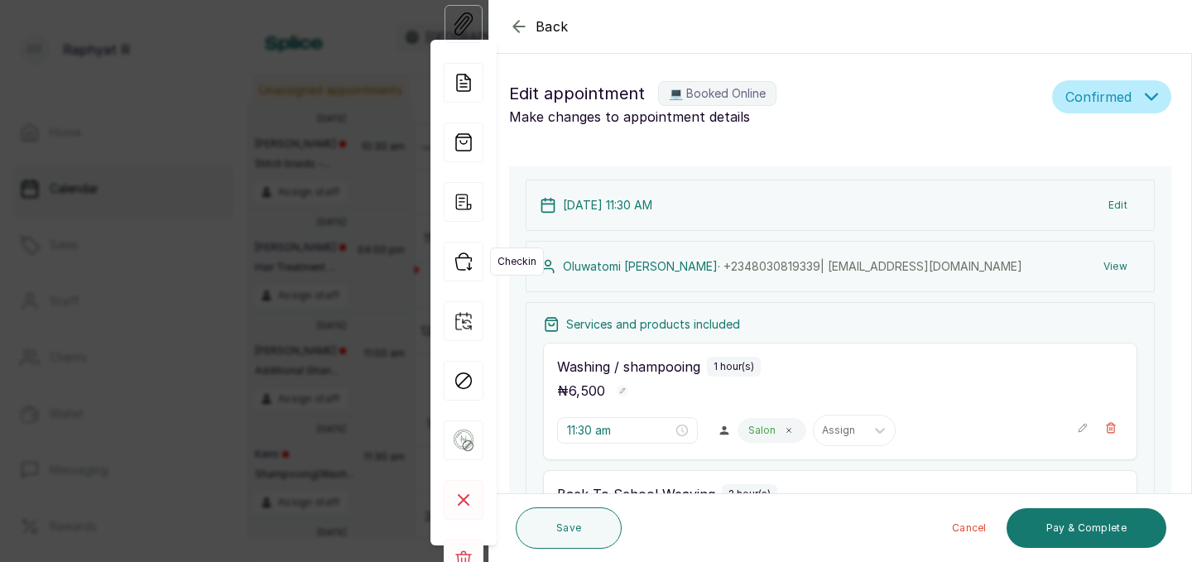
click at [454, 262] on icon "button" at bounding box center [464, 262] width 40 height 40
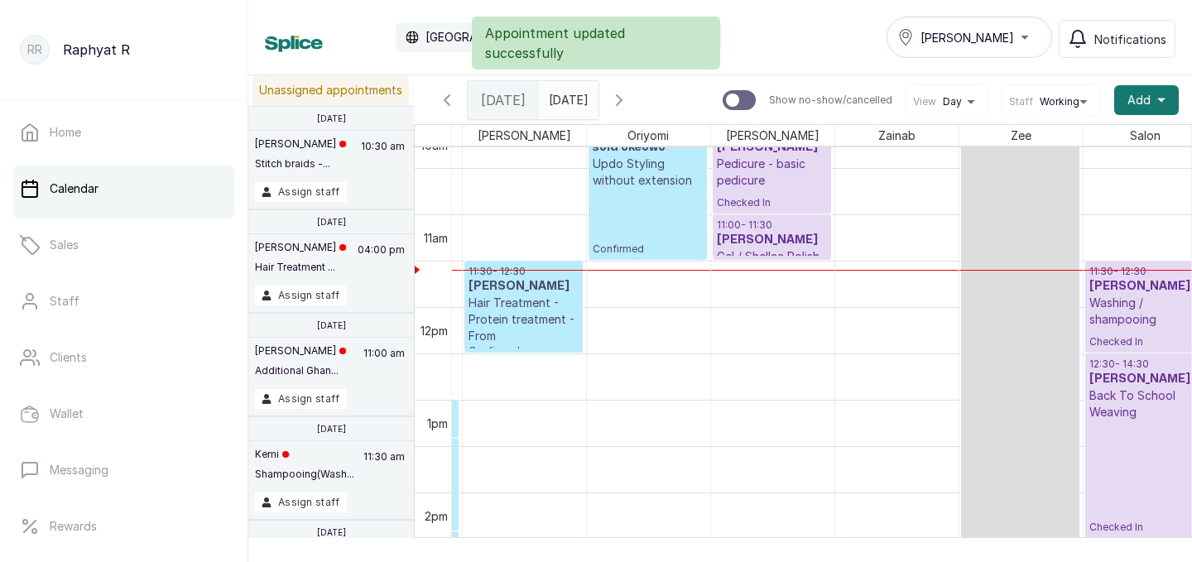
click at [523, 296] on p "Hair Treatment - Protein treatment - From" at bounding box center [524, 320] width 110 height 50
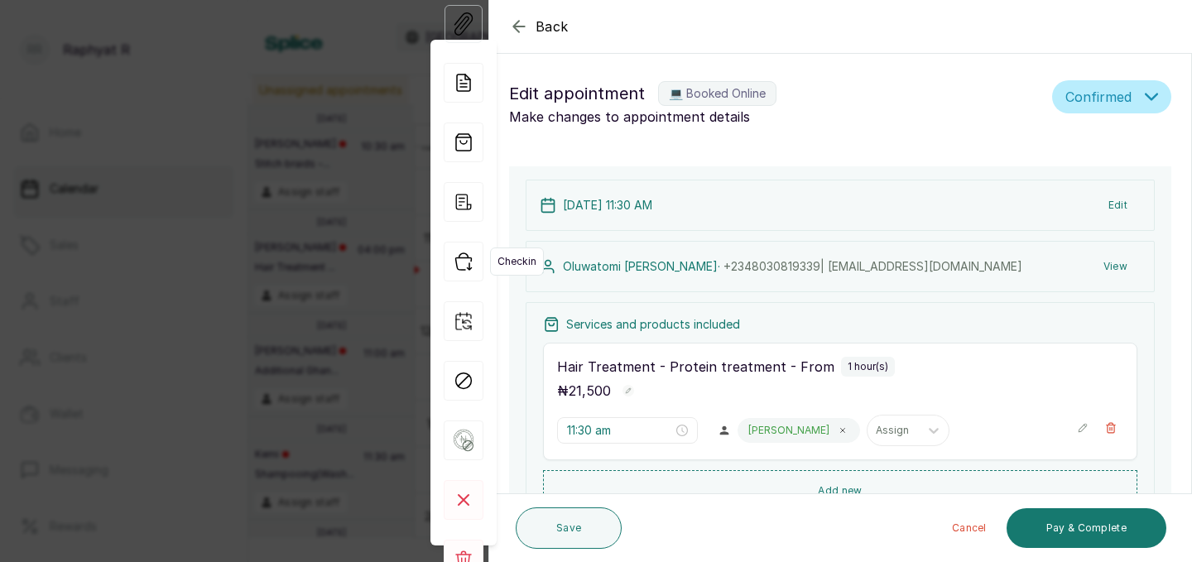
click at [467, 254] on icon "button" at bounding box center [464, 262] width 40 height 40
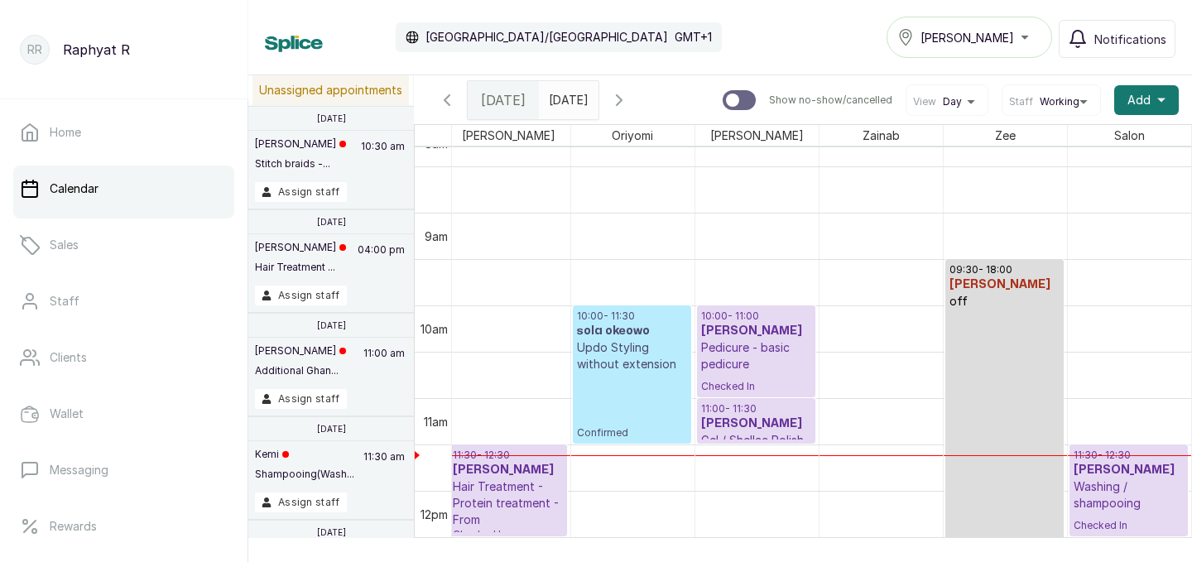
scroll to position [783, 378]
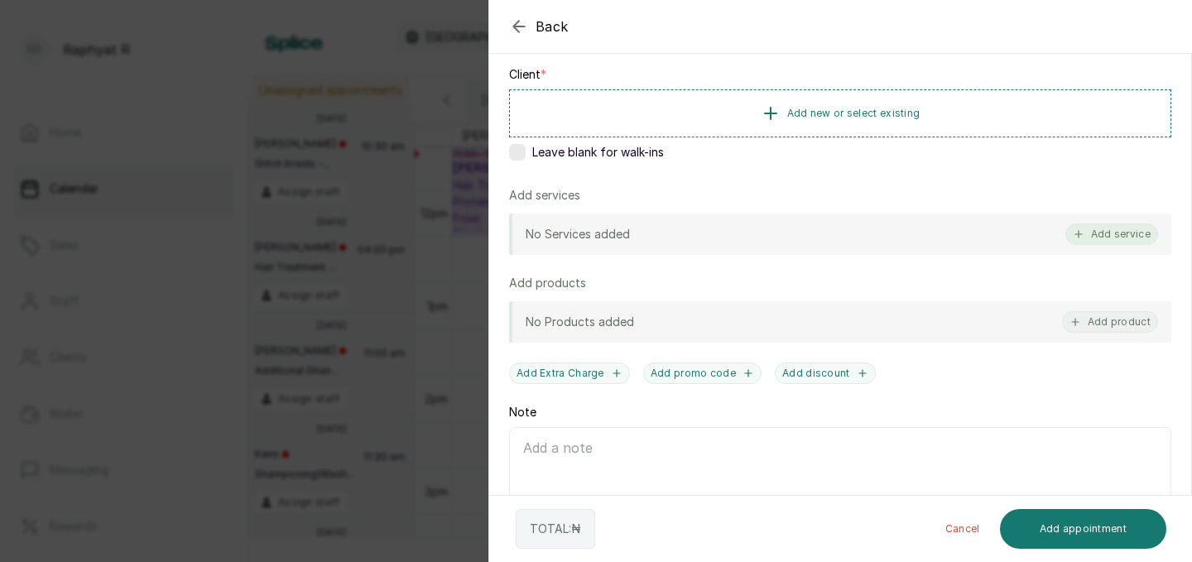
click at [1108, 234] on button "Add service" at bounding box center [1112, 235] width 93 height 22
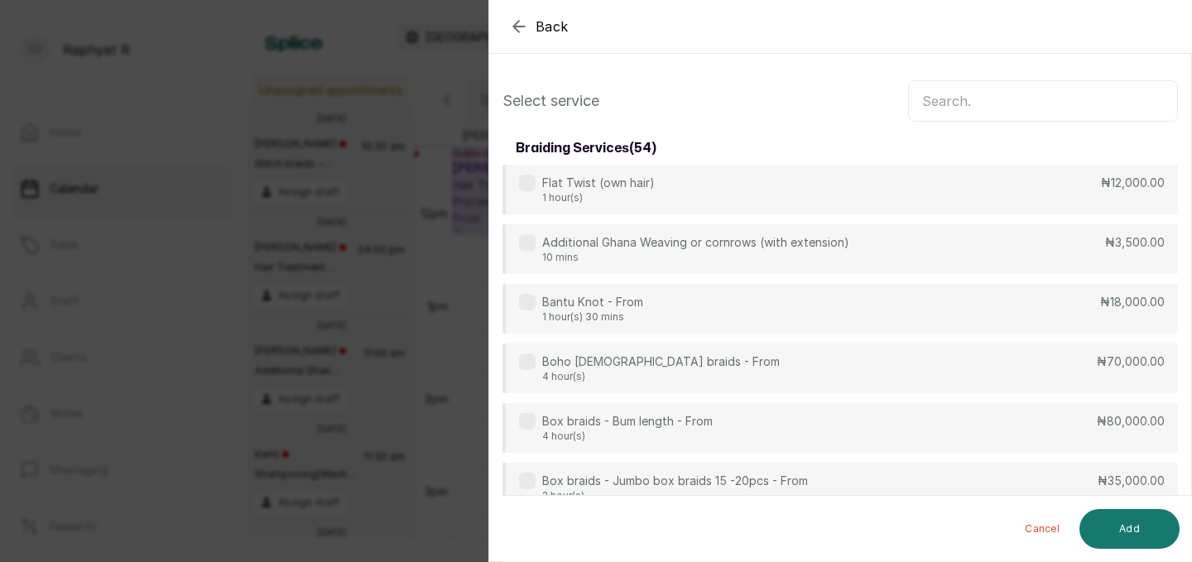
click at [998, 90] on input "text" at bounding box center [1043, 100] width 270 height 41
type input "h"
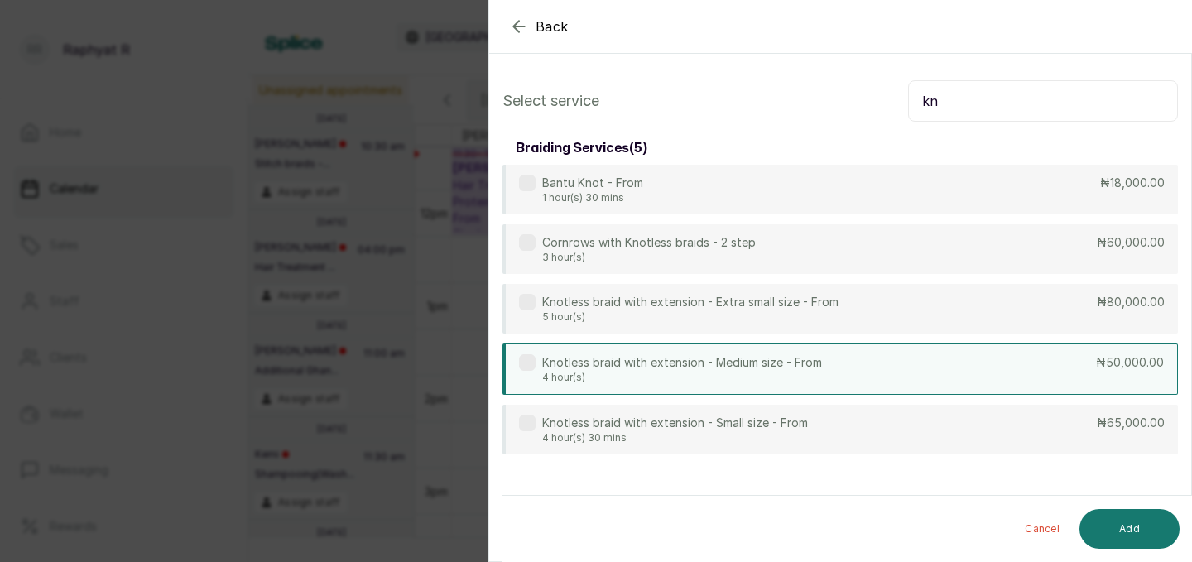
type input "k"
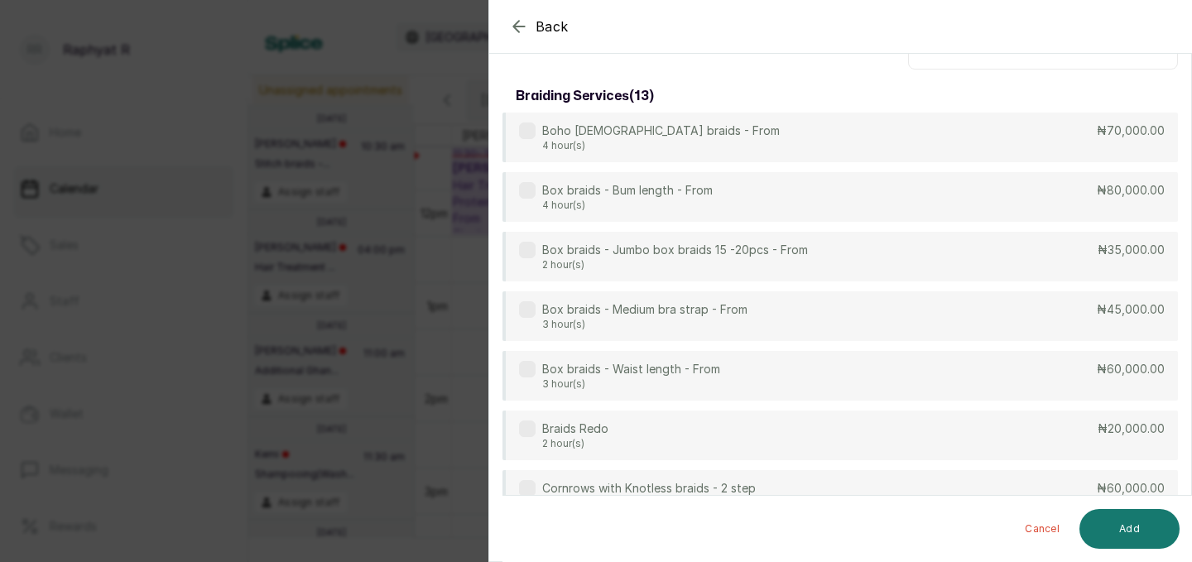
type input "braids"
click at [372, 274] on div "Back Add Appointment Select service braids braiding services ( 13 ) Boho goddes…" at bounding box center [596, 281] width 1192 height 562
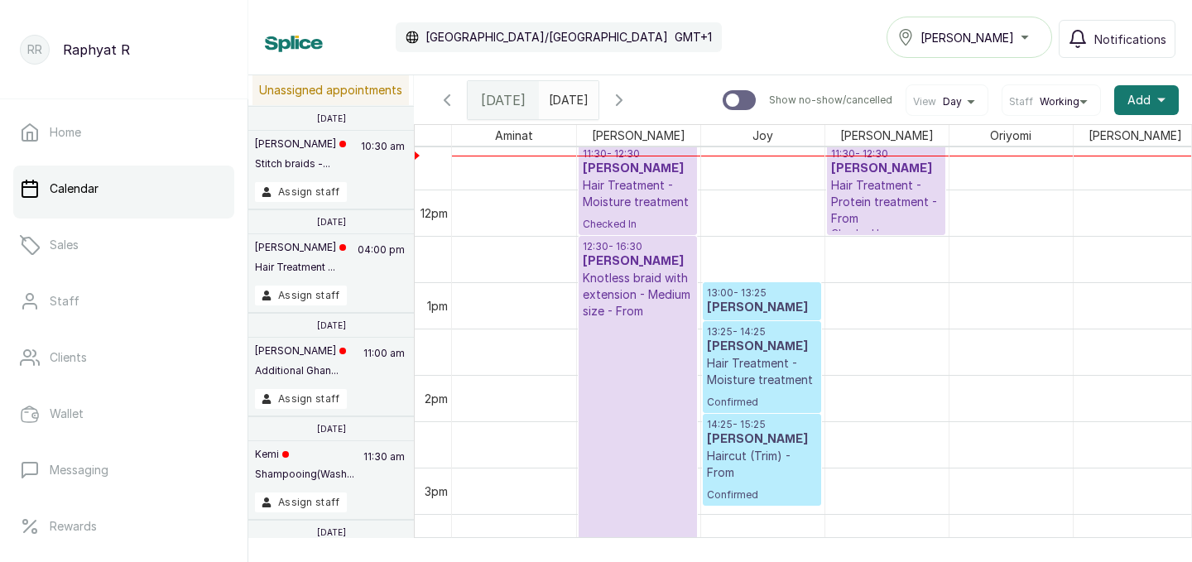
click at [642, 270] on p "Knotless braid with extension - Medium size - From" at bounding box center [638, 295] width 110 height 50
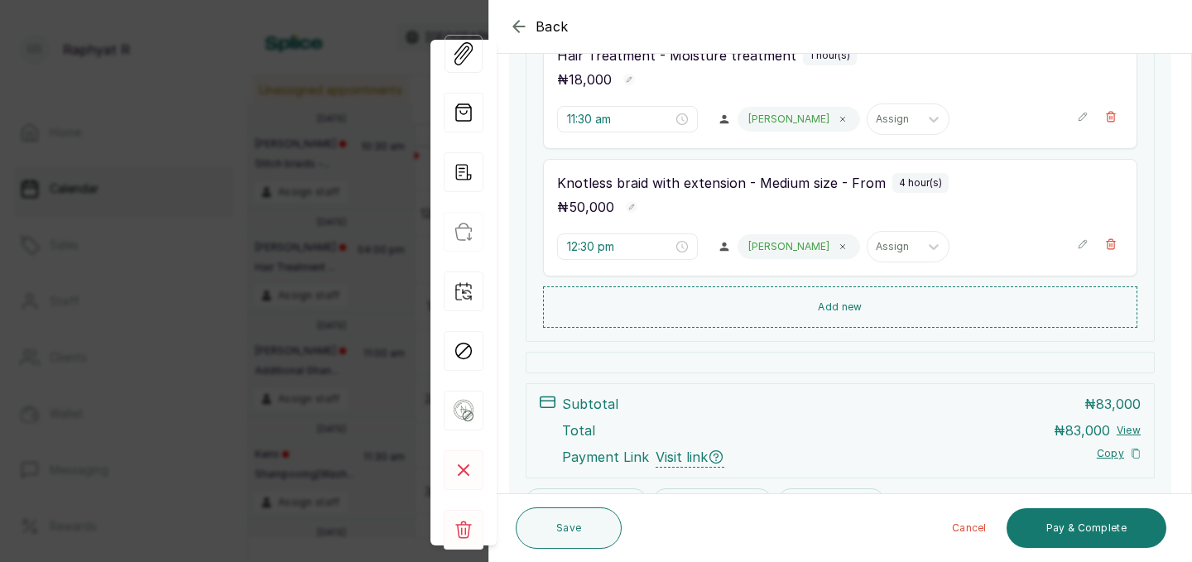
scroll to position [446, 0]
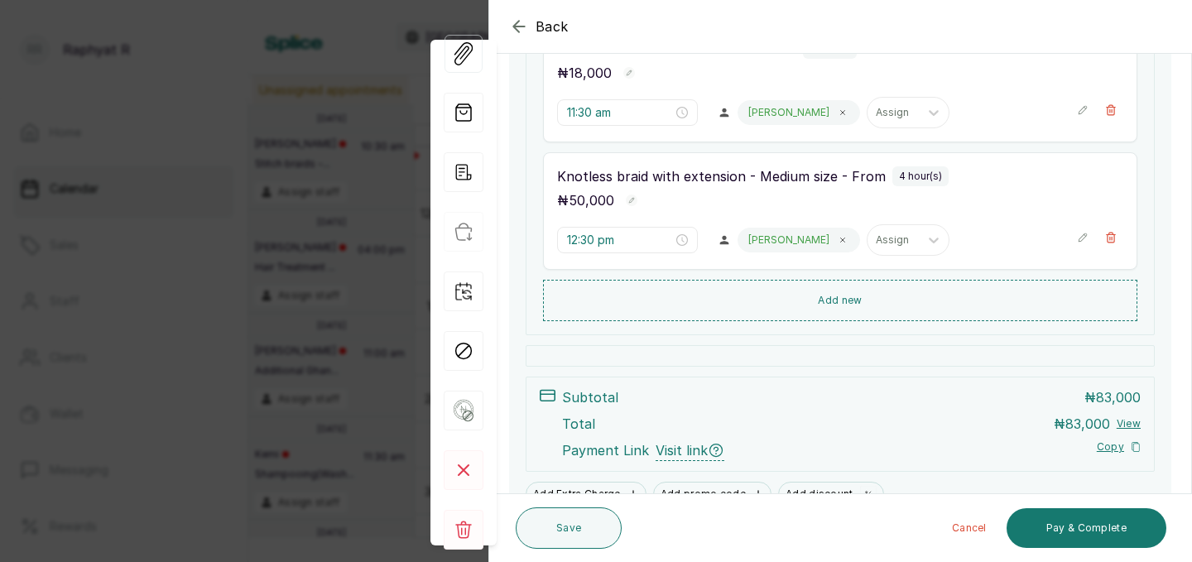
click at [354, 249] on div "Back Appointment Details Edit appointment 🚶 Walk-in (booked by [PERSON_NAME]) M…" at bounding box center [596, 281] width 1192 height 562
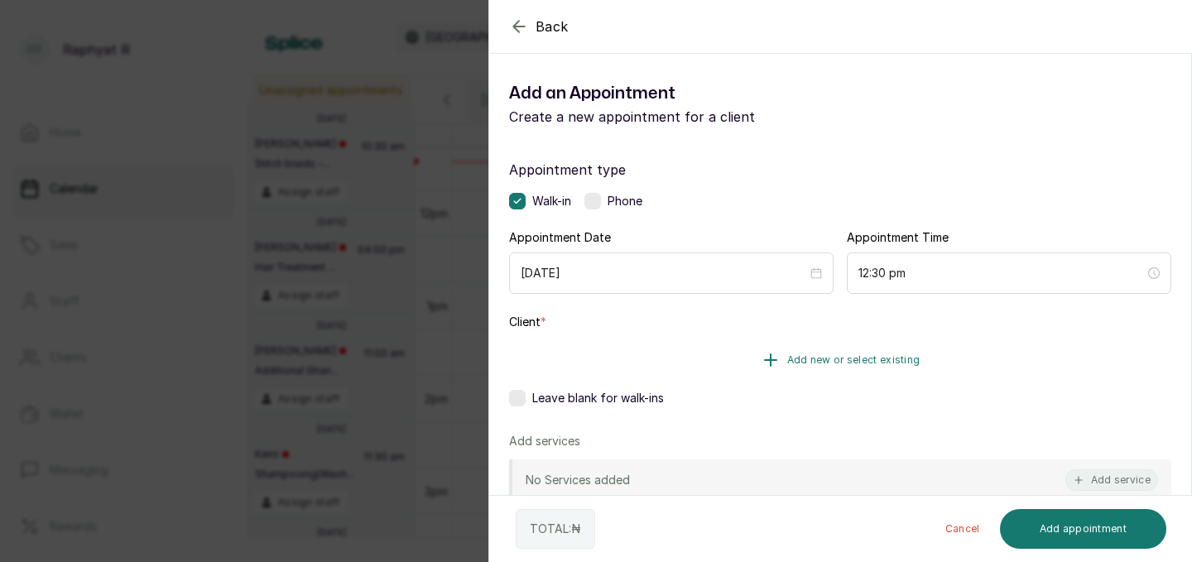
click at [857, 358] on span "Add new or select existing" at bounding box center [853, 360] width 133 height 13
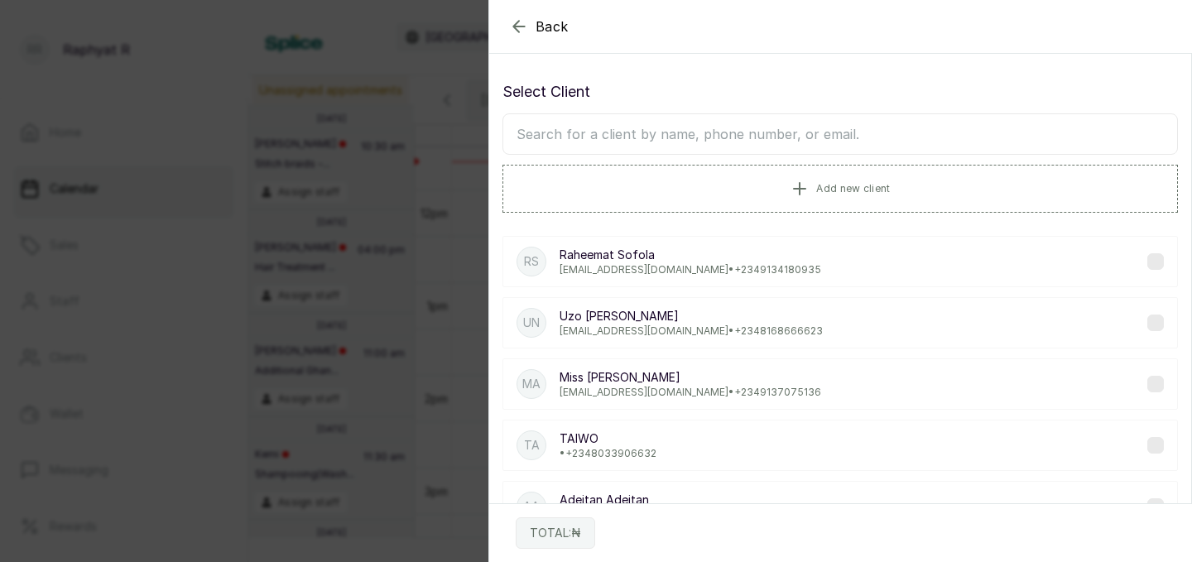
click at [779, 137] on input "text" at bounding box center [841, 133] width 676 height 41
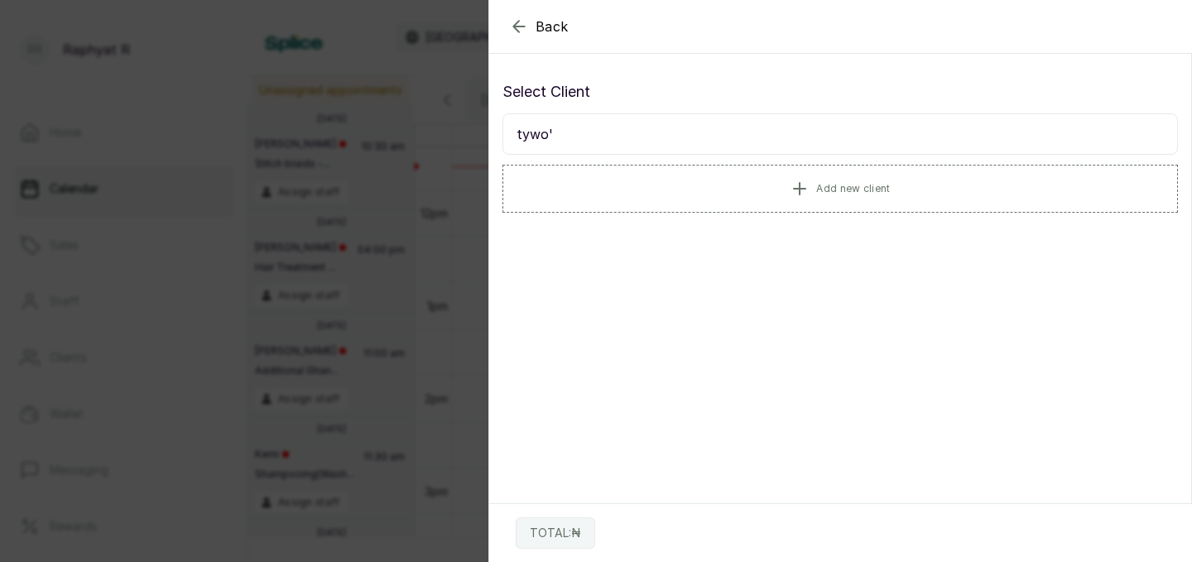
type input "tywo'"
click at [351, 355] on div "Back Add Appointment Select Client tywo' Add new client TOTAL: ₦" at bounding box center [596, 281] width 1192 height 562
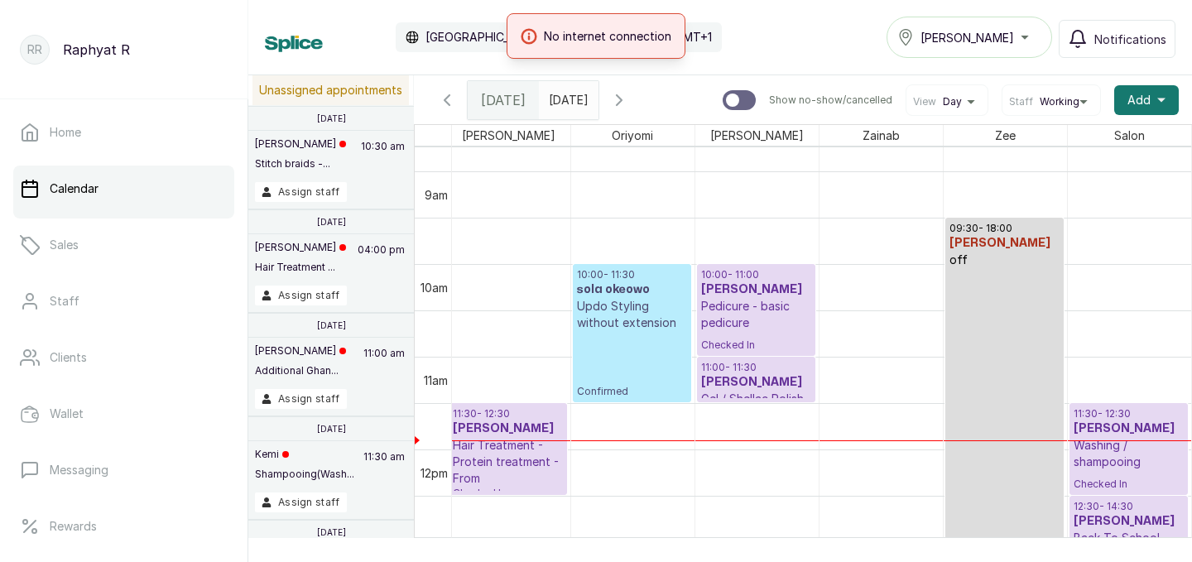
scroll to position [977, 378]
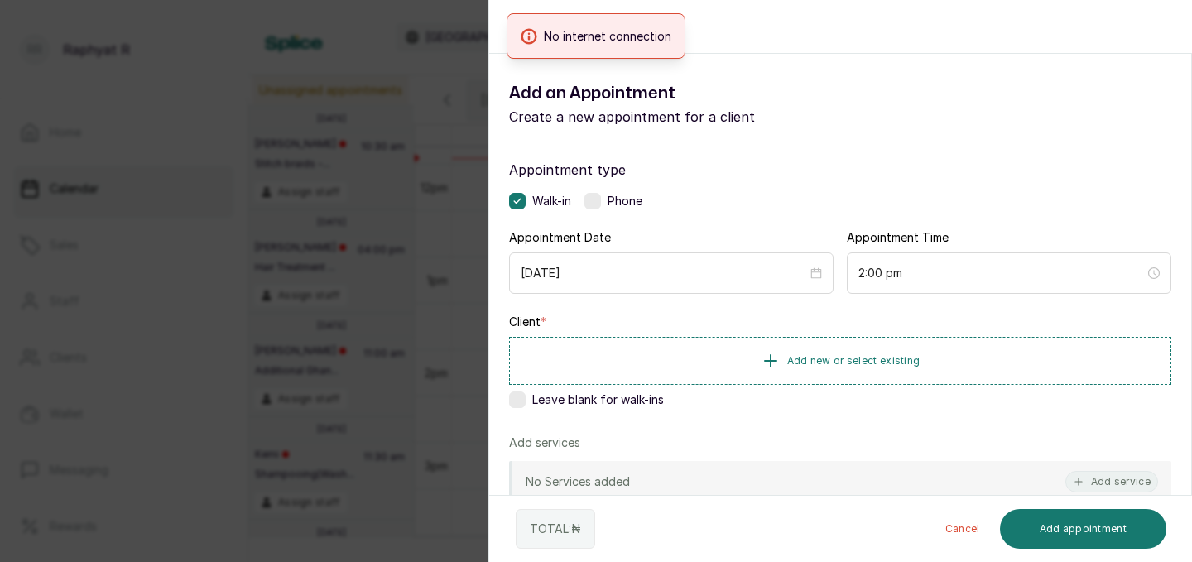
click at [394, 172] on div "Back Add Appointment Add an Appointment Create a new appointment for a client A…" at bounding box center [596, 281] width 1192 height 562
